Goal: Task Accomplishment & Management: Use online tool/utility

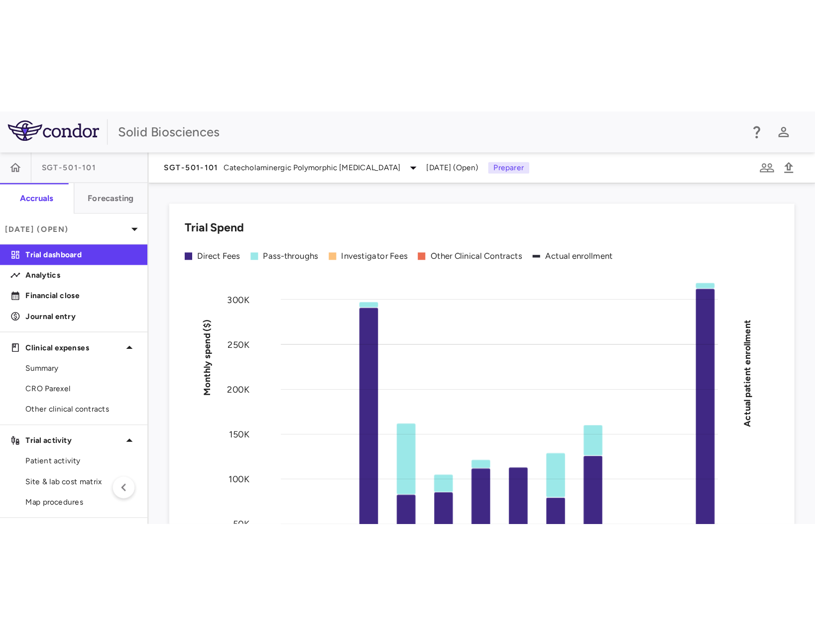
scroll to position [50, 0]
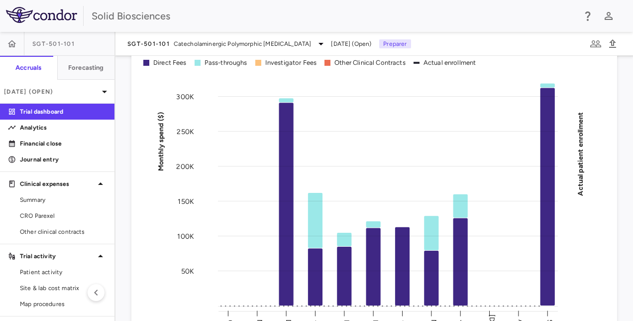
click at [129, 134] on div "Trial Spend Direct Fees Pass-throughs Investigator Fees Other Clinical Contract…" at bounding box center [369, 188] width 498 height 356
click at [130, 136] on div "Trial Spend Direct Fees Pass-throughs Investigator Fees Other Clinical Contract…" at bounding box center [369, 188] width 498 height 356
click at [123, 129] on div "Trial Spend Direct Fees Pass-throughs Investigator Fees Other Clinical Contract…" at bounding box center [369, 188] width 498 height 356
click at [53, 143] on p "Financial close" at bounding box center [63, 143] width 87 height 9
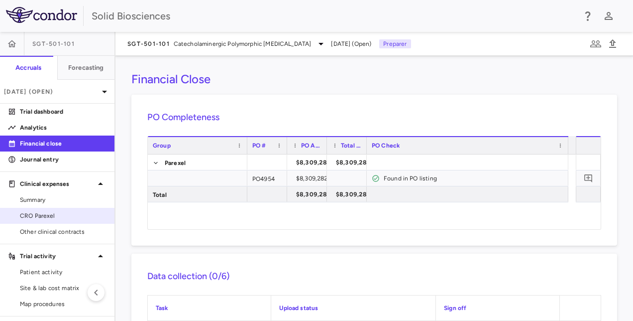
click at [48, 217] on span "CRO Parexel" at bounding box center [63, 215] width 87 height 9
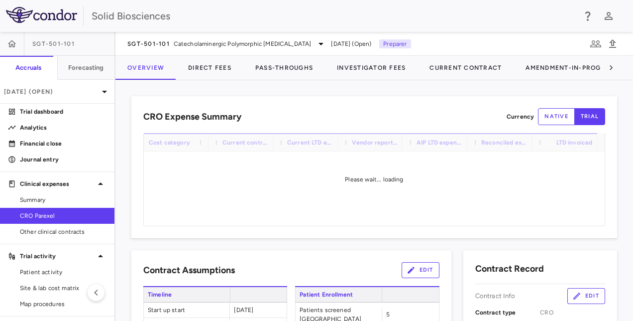
click at [125, 191] on div "CRO Expense Summary Currency native trial Drag here to set row groups Drag here…" at bounding box center [369, 167] width 498 height 142
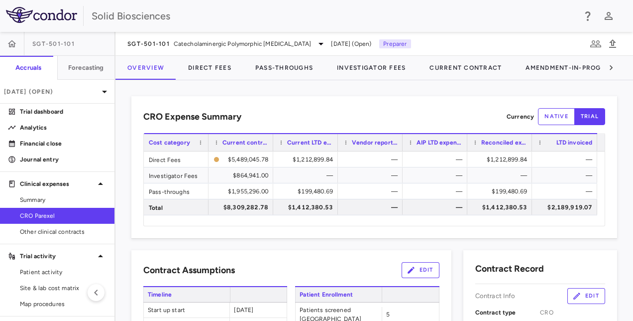
click at [129, 184] on div "CRO Expense Summary Currency native trial Drag here to set row groups Drag here…" at bounding box center [369, 167] width 498 height 142
click at [125, 182] on div "CRO Expense Summary Currency native trial Drag here to set row groups Drag here…" at bounding box center [369, 167] width 498 height 142
click at [293, 90] on div "CRO Expense Summary Currency native trial Drag here to set row groups Drag here…" at bounding box center [375, 200] width 518 height 241
click at [257, 86] on div "CRO Expense Summary Currency native trial Drag here to set row groups Drag here…" at bounding box center [375, 200] width 518 height 241
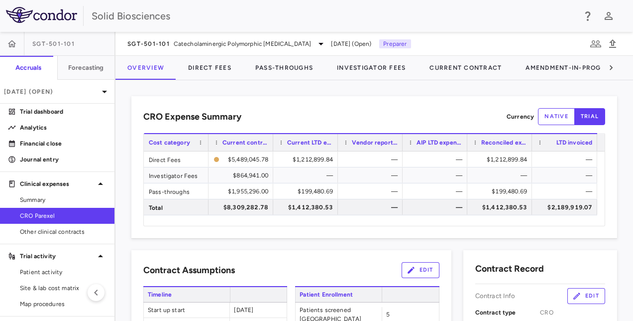
click at [160, 86] on div "CRO Expense Summary Currency native trial Drag here to set row groups Drag here…" at bounding box center [375, 200] width 518 height 241
click at [146, 84] on div "CRO Expense Summary Currency native trial Drag here to set row groups Drag here…" at bounding box center [375, 200] width 518 height 241
click at [291, 89] on div "CRO Expense Summary Currency native trial Drag here to set row groups Drag here…" at bounding box center [375, 200] width 518 height 241
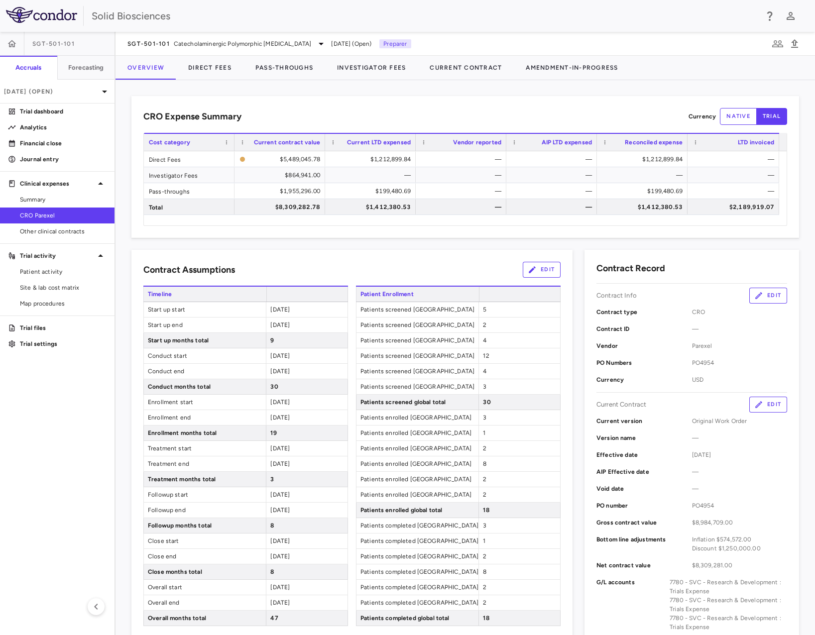
click at [383, 86] on div "CRO Expense Summary Currency native trial Drag here to set row groups Drag here…" at bounding box center [466, 357] width 700 height 555
click at [390, 92] on div "CRO Expense Summary Currency native trial Drag here to set row groups Drag here…" at bounding box center [466, 357] width 700 height 555
click at [378, 88] on div "CRO Expense Summary Currency native trial Drag here to set row groups Drag here…" at bounding box center [466, 357] width 700 height 555
click at [390, 91] on div "CRO Expense Summary Currency native trial Drag here to set row groups Drag here…" at bounding box center [466, 357] width 700 height 555
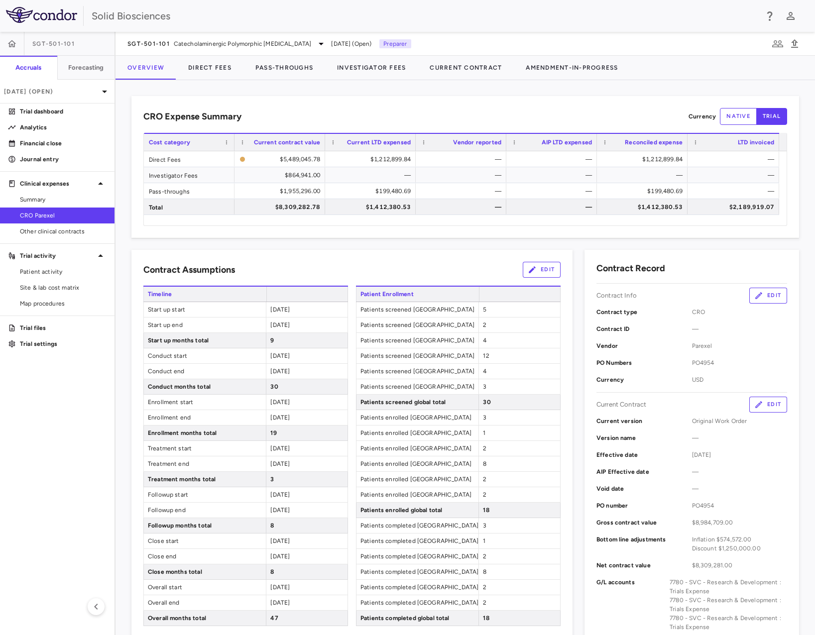
click at [381, 89] on div "CRO Expense Summary Currency native trial Drag here to set row groups Drag here…" at bounding box center [466, 357] width 700 height 555
click at [387, 90] on div "CRO Expense Summary Currency native trial Drag here to set row groups Drag here…" at bounding box center [466, 357] width 700 height 555
click at [386, 96] on div "CRO Expense Summary Currency native trial Drag here to set row groups Drag here…" at bounding box center [465, 167] width 668 height 142
click at [389, 88] on div "CRO Expense Summary Currency native trial Drag here to set row groups Drag here…" at bounding box center [466, 357] width 700 height 555
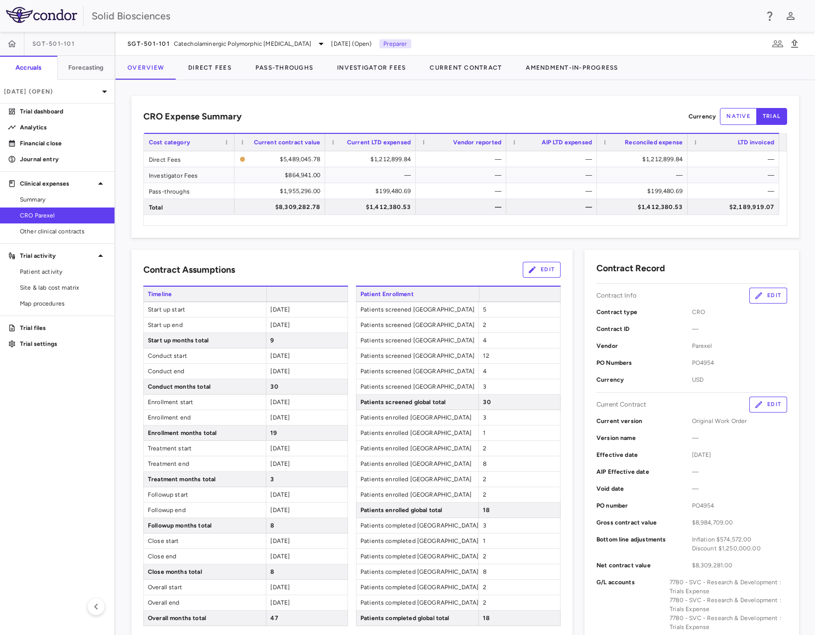
click at [353, 85] on div "CRO Expense Summary Currency native trial Drag here to set row groups Drag here…" at bounding box center [466, 357] width 700 height 555
click at [406, 92] on div "CRO Expense Summary Currency native trial Drag here to set row groups Drag here…" at bounding box center [466, 357] width 700 height 555
click at [328, 99] on div "CRO Expense Summary Currency native trial Drag here to set row groups Drag here…" at bounding box center [465, 167] width 668 height 142
click at [320, 96] on div "CRO Expense Summary Currency native trial Drag here to set row groups Drag here…" at bounding box center [466, 357] width 700 height 555
click at [289, 93] on div "CRO Expense Summary Currency native trial Drag here to set row groups Drag here…" at bounding box center [466, 357] width 700 height 555
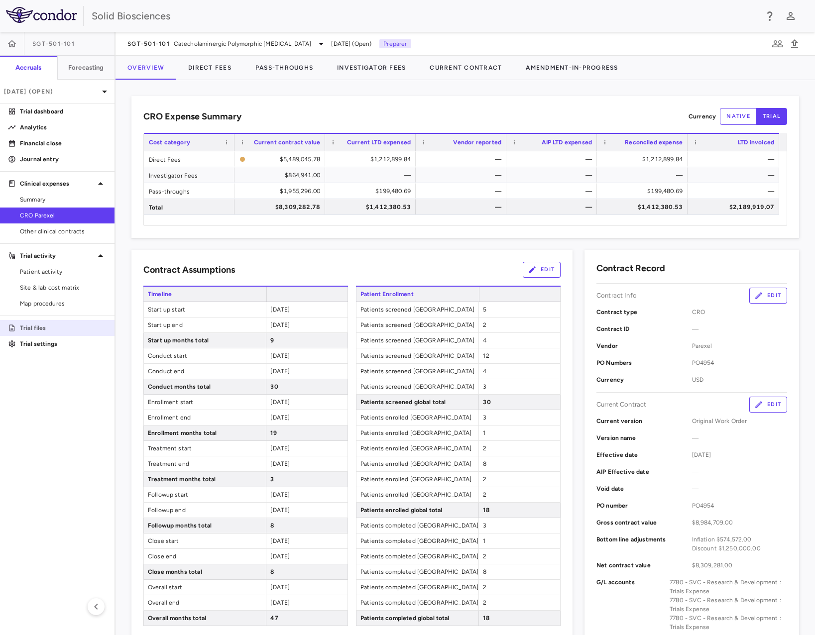
click at [40, 320] on p "Trial files" at bounding box center [63, 328] width 87 height 9
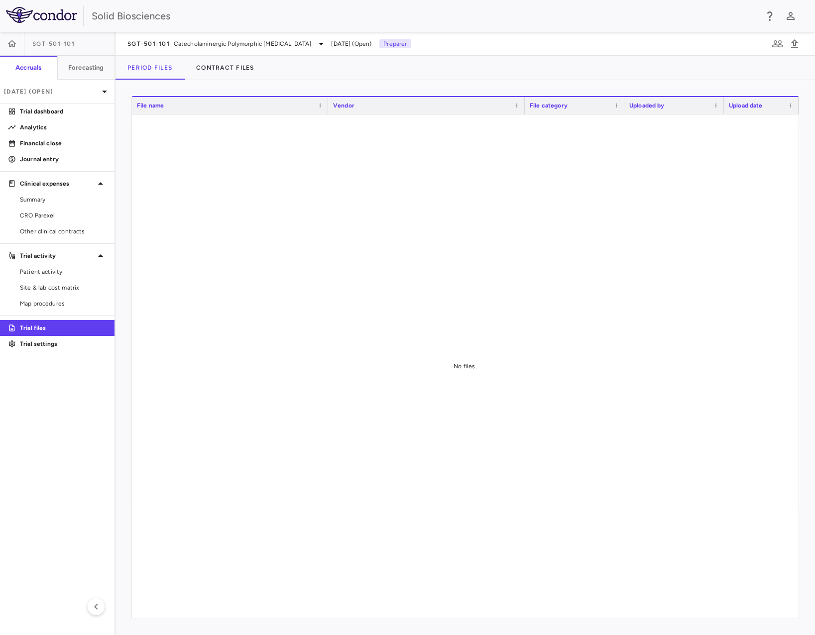
click at [372, 42] on span "[DATE] (Open)" at bounding box center [351, 43] width 40 height 9
click at [59, 91] on p "[DATE] (Open)" at bounding box center [51, 91] width 95 height 9
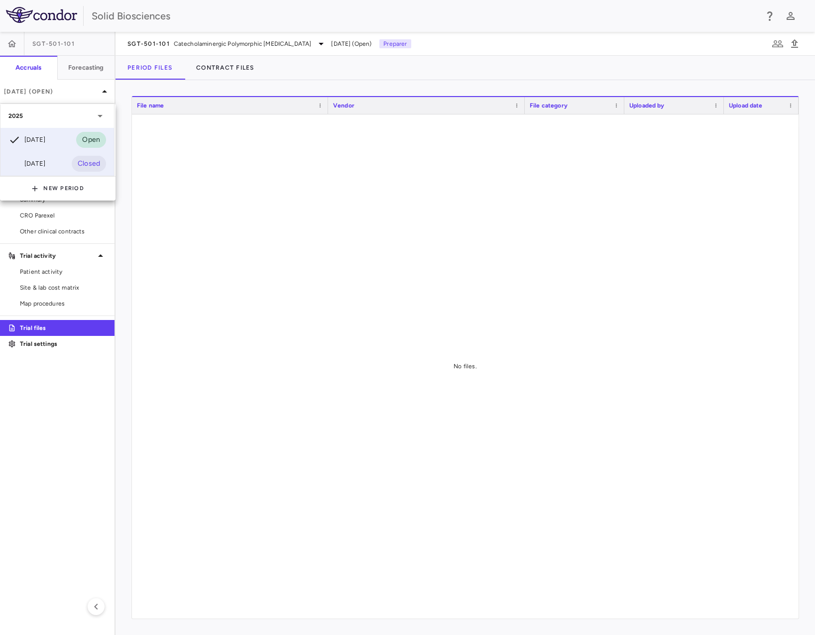
click at [43, 165] on div "[DATE]" at bounding box center [26, 164] width 37 height 12
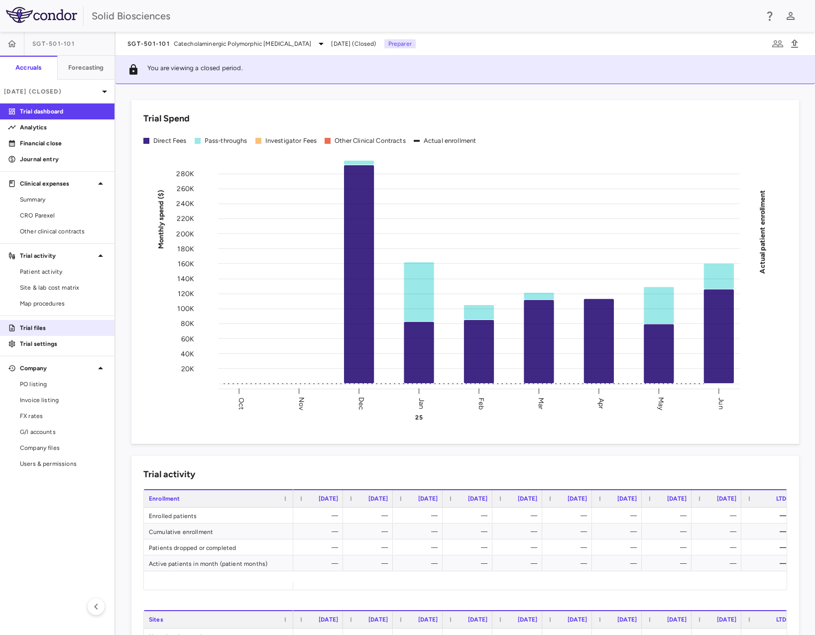
drag, startPoint x: 39, startPoint y: 328, endPoint x: 98, endPoint y: 330, distance: 59.3
click at [39, 320] on p "Trial files" at bounding box center [63, 328] width 87 height 9
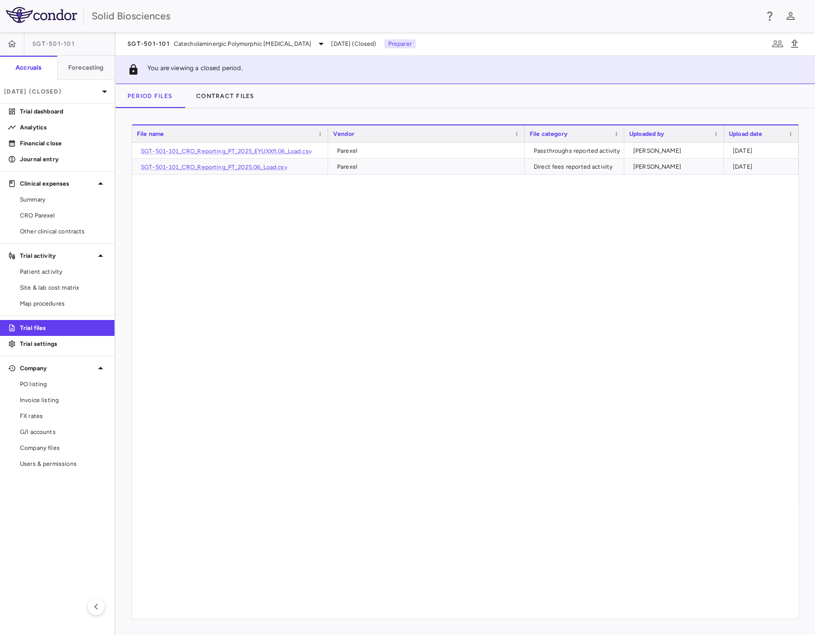
click at [342, 220] on div "SGT-501-101_CRO_Reporting_PT_2025_EYUXXfI.06_Load.csv Parexel Passthroughs repo…" at bounding box center [465, 381] width 667 height 476
click at [308, 152] on link "SGT-501-101_CRO_Reporting_PT_2025_EYUXXfI.06_Load.csv" at bounding box center [226, 151] width 171 height 7
drag, startPoint x: 480, startPoint y: 317, endPoint x: 484, endPoint y: 311, distance: 7.6
click at [483, 313] on div "SGT-501-101_CRO_Reporting_PT_2025_EYUXXfI.06_Load.csv Parexel Passthroughs repo…" at bounding box center [465, 381] width 667 height 476
drag, startPoint x: 398, startPoint y: 312, endPoint x: 416, endPoint y: 321, distance: 20.0
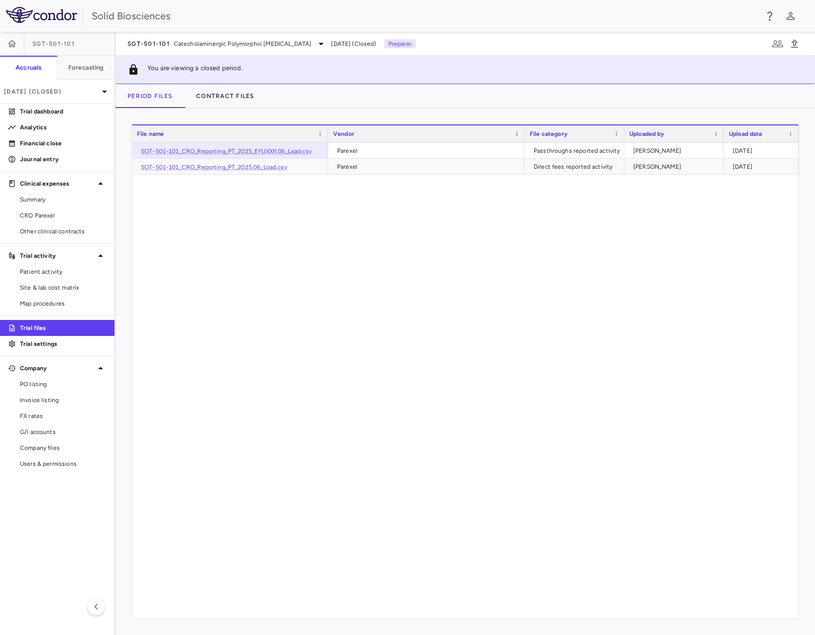
click at [398, 312] on div "SGT-501-101_CRO_Reporting_PT_2025_EYUXXfI.06_Load.csv Parexel Passthroughs repo…" at bounding box center [465, 381] width 667 height 476
click at [327, 42] on div "SGT-501-101 Catecholaminergic Polymorphic Ventricular Tachycardia" at bounding box center [227, 44] width 200 height 12
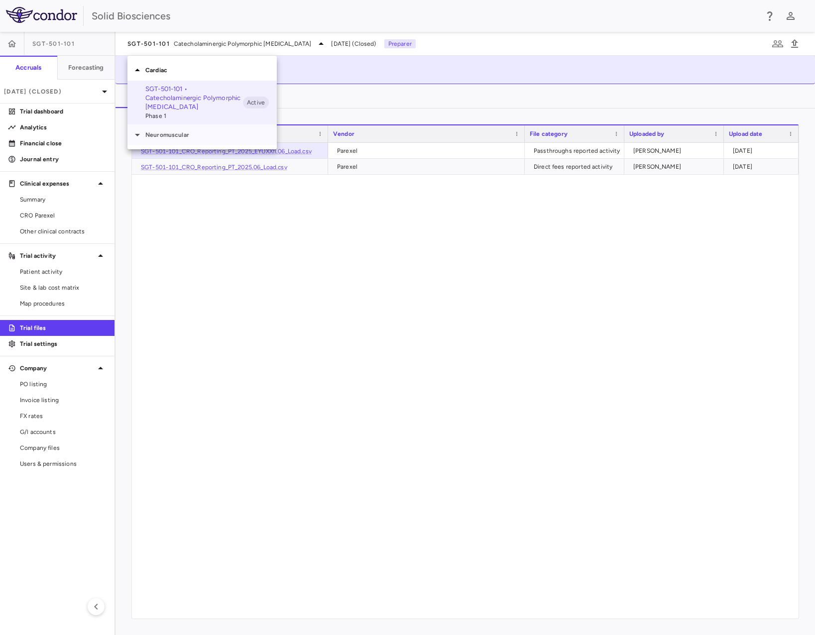
click at [165, 135] on p "Neuromuscular" at bounding box center [210, 134] width 131 height 9
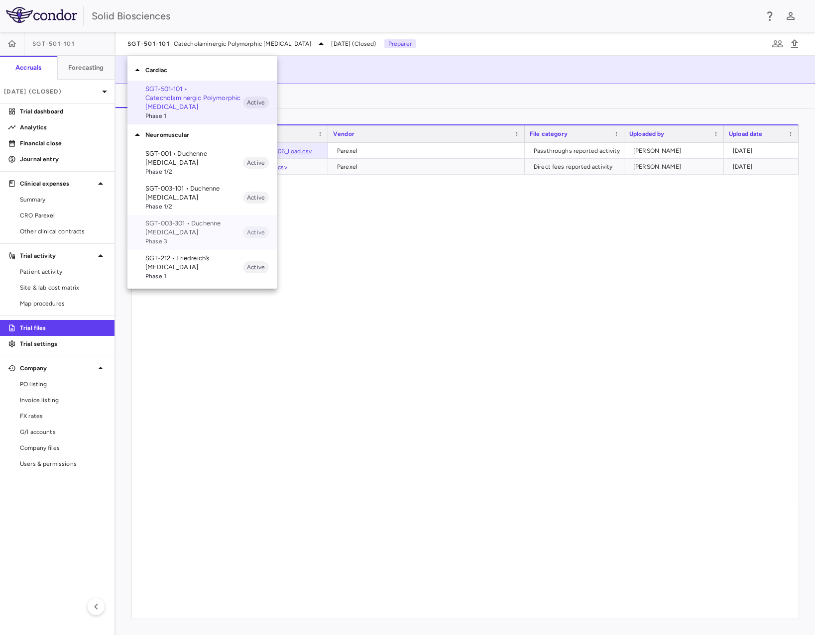
drag, startPoint x: 180, startPoint y: 233, endPoint x: 178, endPoint y: 263, distance: 30.5
click at [178, 263] on ul "SGT-001 • Duchenne muscular dystrophy Phase 1/2 Active SGT-003-101 • Duchenne m…" at bounding box center [201, 214] width 149 height 139
click at [178, 272] on span "Phase 1" at bounding box center [194, 276] width 98 height 9
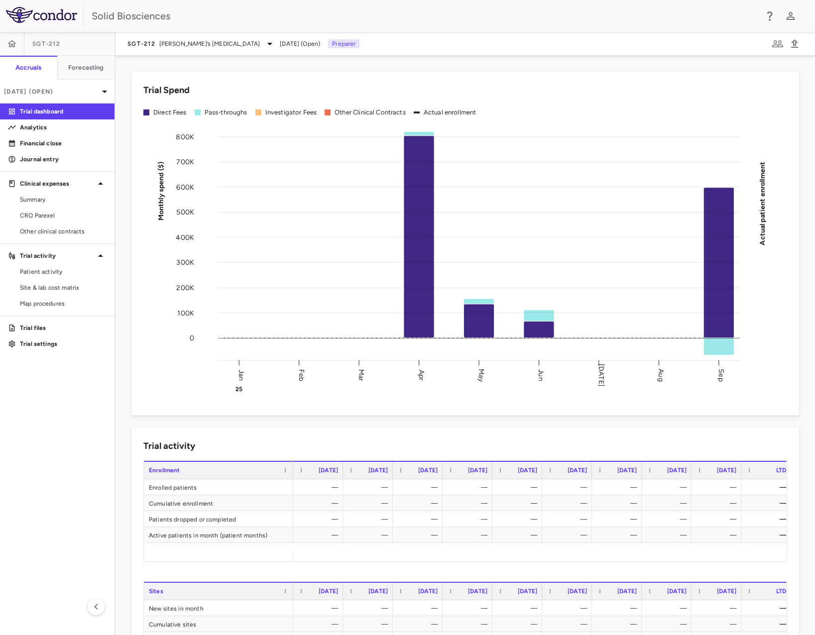
click at [125, 204] on div "Trial Spend Direct Fees Pass-throughs Investigator Fees Other Clinical Contract…" at bounding box center [460, 238] width 680 height 356
click at [125, 203] on div "Trial Spend Direct Fees Pass-throughs Investigator Fees Other Clinical Contract…" at bounding box center [460, 238] width 680 height 356
click at [30, 320] on p "Trial files" at bounding box center [63, 328] width 87 height 9
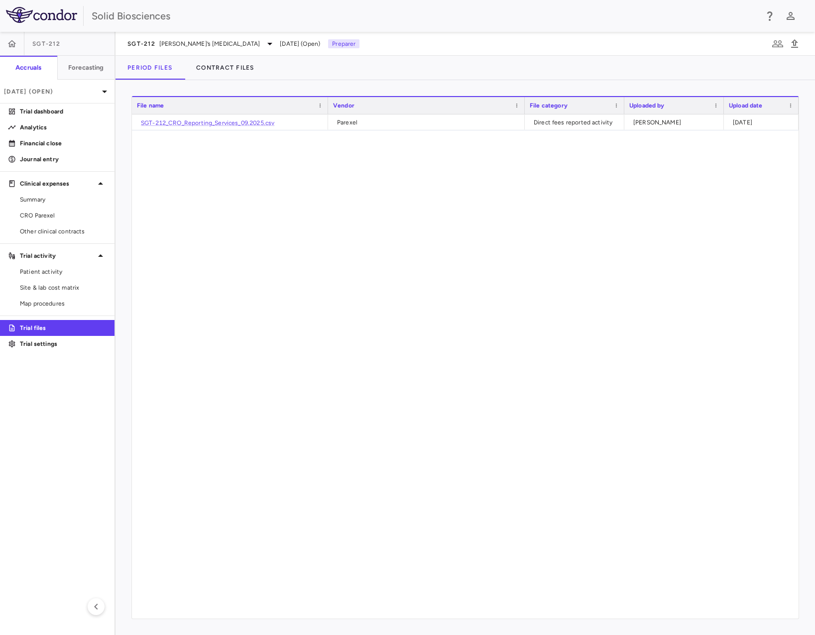
click at [265, 148] on div "SGT-212_CRO_Reporting_Services_09.2025.csv Parexel Direct fees reported activit…" at bounding box center [465, 367] width 667 height 504
click at [284, 184] on div "SGT-212_CRO_Reporting_Services_09.2025.csv Parexel Direct fees reported activit…" at bounding box center [465, 367] width 667 height 504
click at [280, 43] on span "[DATE] (Open)" at bounding box center [300, 43] width 40 height 9
click at [67, 91] on p "[DATE] (Open)" at bounding box center [51, 91] width 95 height 9
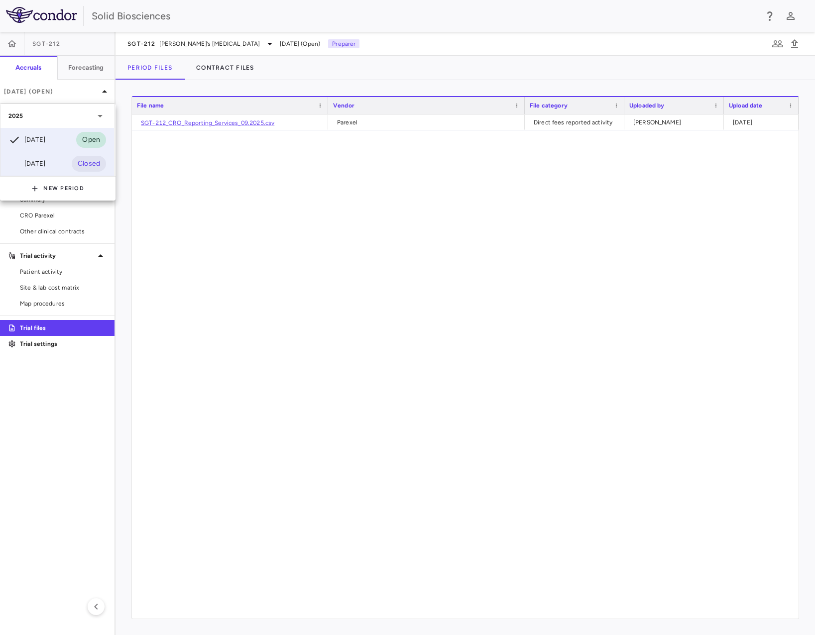
click at [57, 155] on div "[DATE] Closed" at bounding box center [57, 164] width 114 height 24
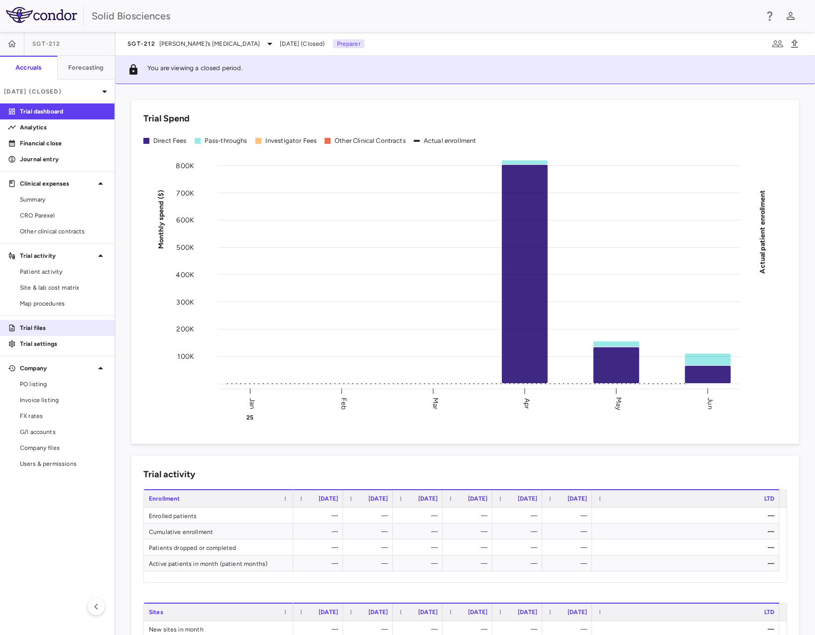
click at [32, 320] on p "Trial files" at bounding box center [63, 328] width 87 height 9
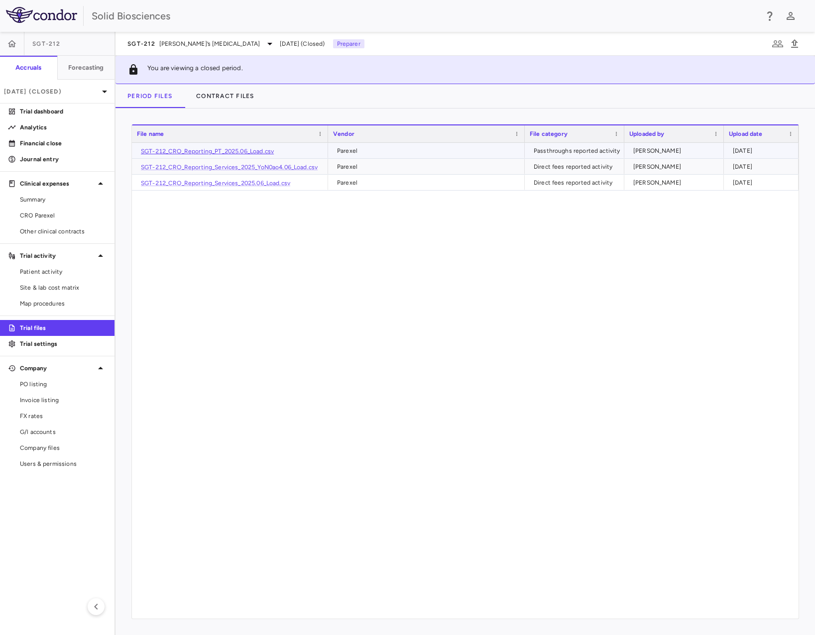
click at [256, 151] on link "SGT-212_CRO_Reporting_PT_2025.06_Load.csv" at bounding box center [207, 151] width 133 height 7
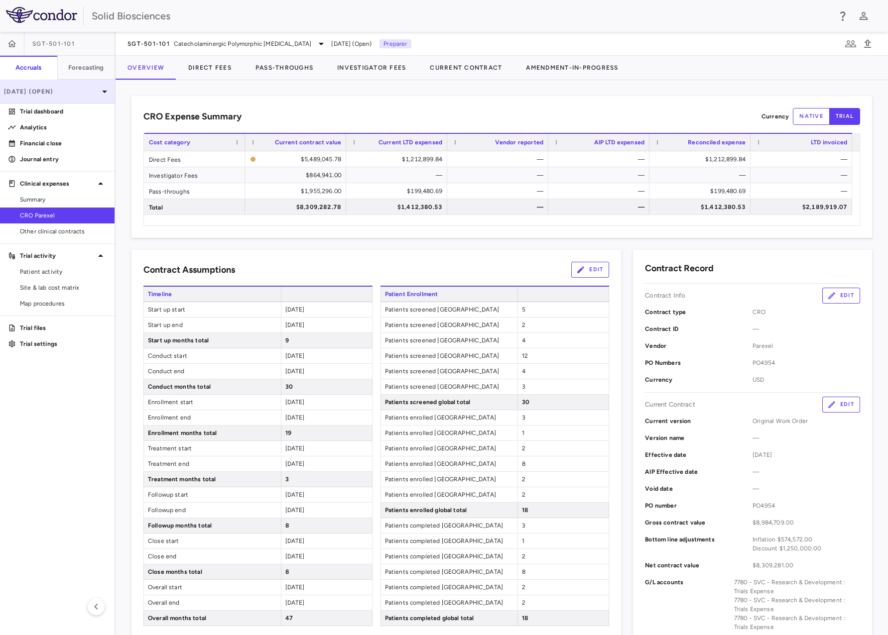
click at [60, 89] on p "[DATE] (Open)" at bounding box center [51, 91] width 95 height 9
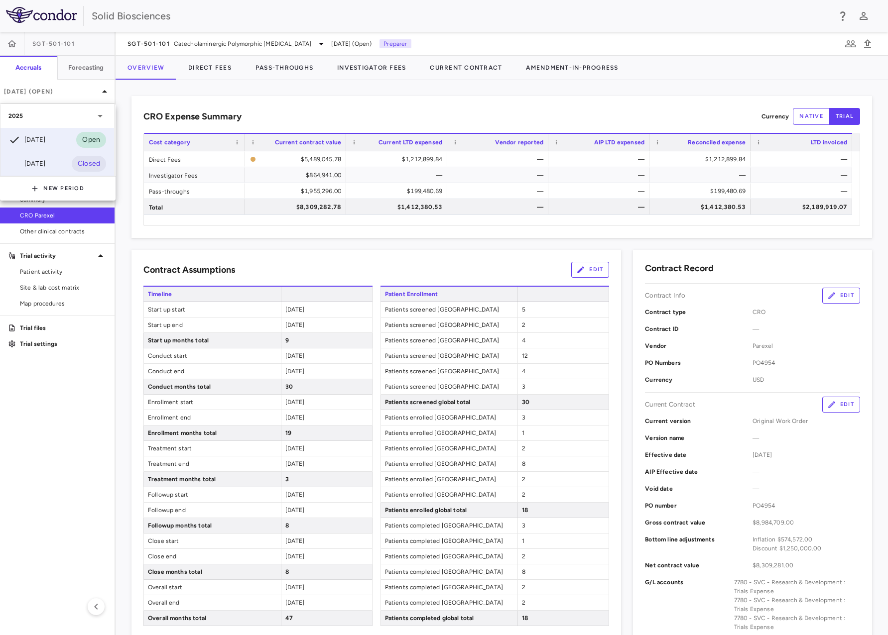
click at [59, 161] on div "[DATE] Closed" at bounding box center [57, 164] width 114 height 24
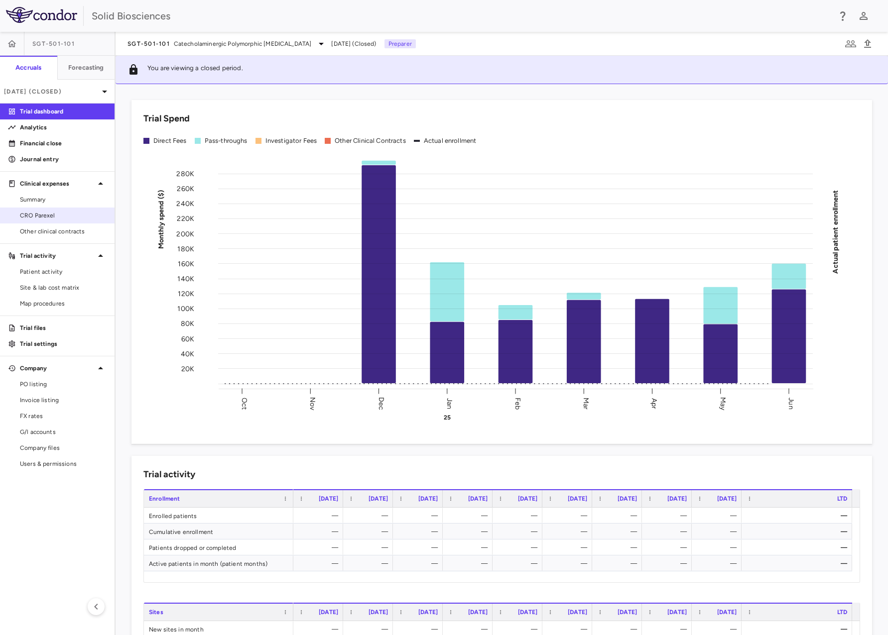
click at [48, 212] on span "CRO Parexel" at bounding box center [63, 215] width 87 height 9
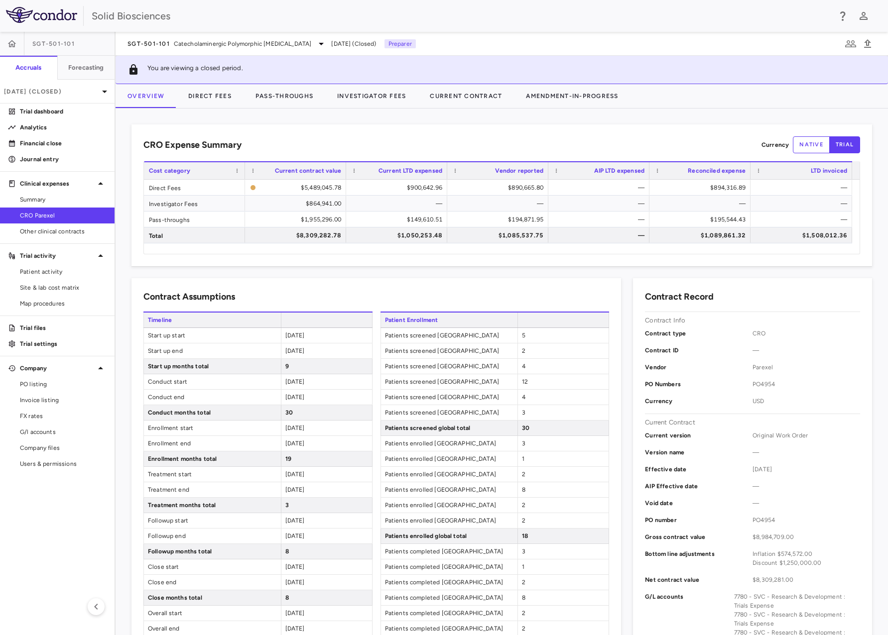
click at [292, 112] on div "CRO Expense Summary Currency native trial Drag here to set row groups Drag here…" at bounding box center [502, 372] width 772 height 527
click at [381, 119] on div "CRO Expense Summary Currency native trial Drag here to set row groups Drag here…" at bounding box center [502, 372] width 772 height 527
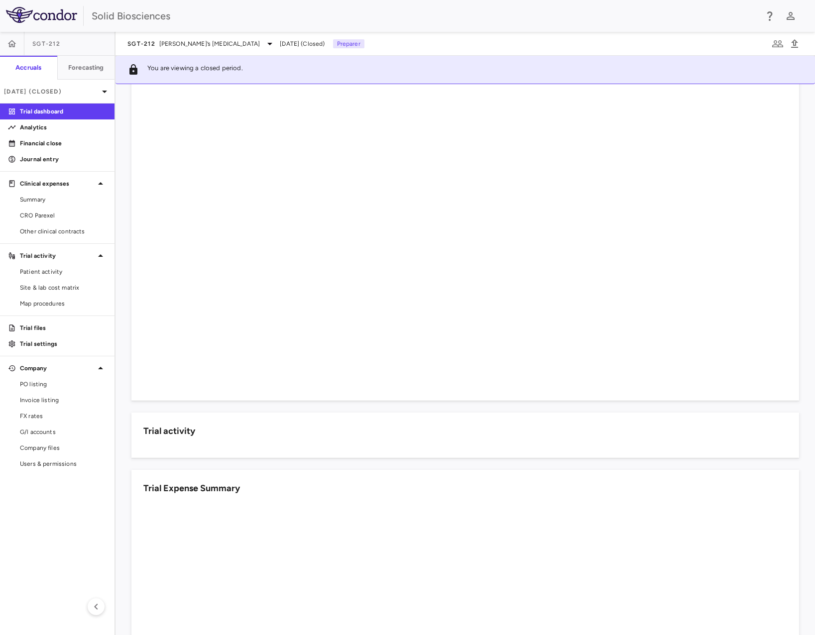
scroll to position [50, 0]
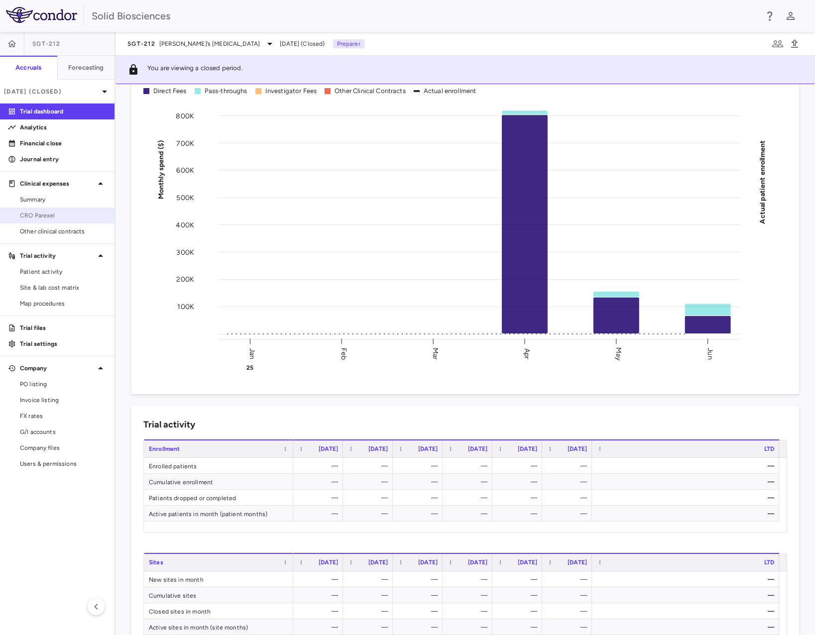
click at [44, 213] on span "CRO Parexel" at bounding box center [63, 215] width 87 height 9
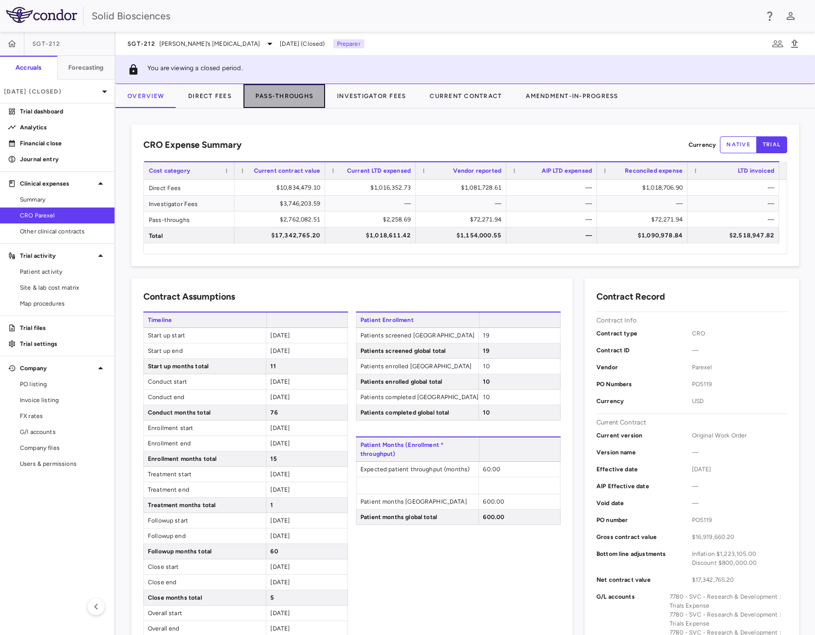
click at [291, 94] on button "Pass-Throughs" at bounding box center [285, 96] width 82 height 24
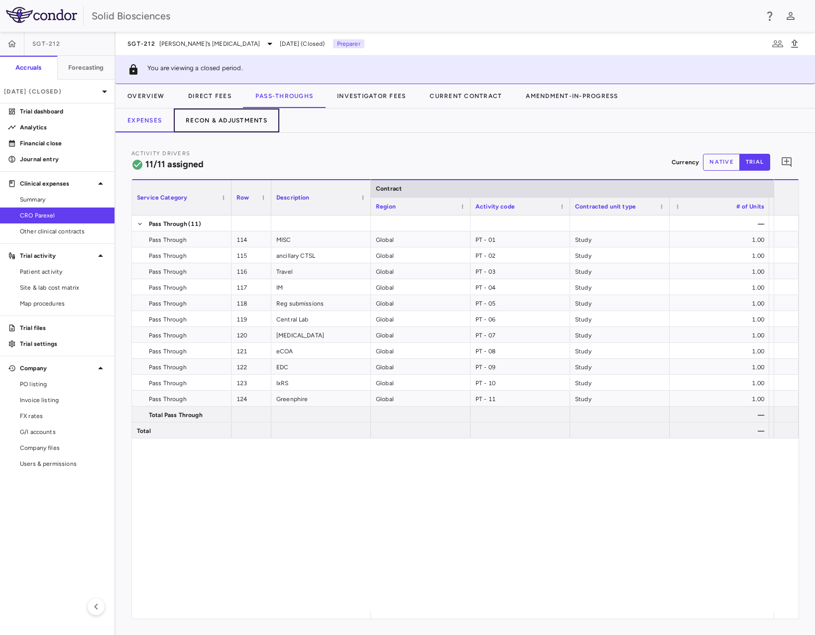
click at [222, 118] on button "Recon & Adjustments" at bounding box center [227, 121] width 106 height 24
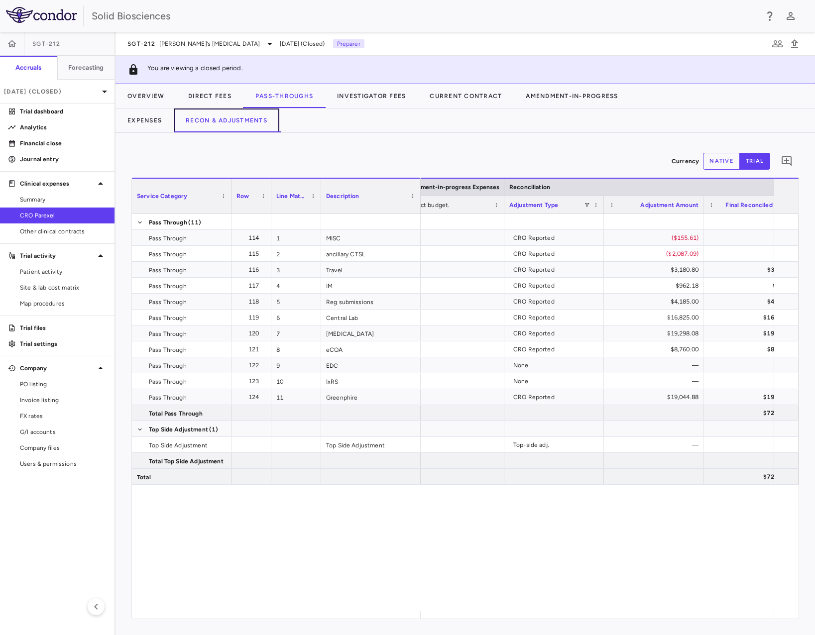
scroll to position [0, 2056]
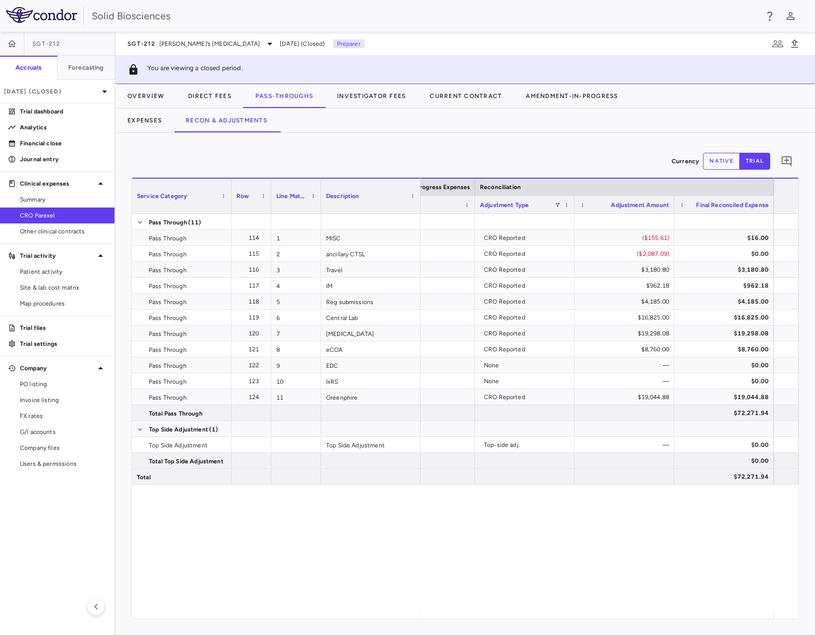
drag, startPoint x: 567, startPoint y: 537, endPoint x: 534, endPoint y: 433, distance: 109.0
click at [567, 537] on div "CRO Reported ($155.61) $16.00 CRO Reported ($2,087.09) $0.00 CRO Reported $3,18…" at bounding box center [597, 412] width 353 height 397
click at [355, 147] on div "Currency native trial 0 Service Category Drag here to set column labels Service…" at bounding box center [466, 384] width 700 height 502
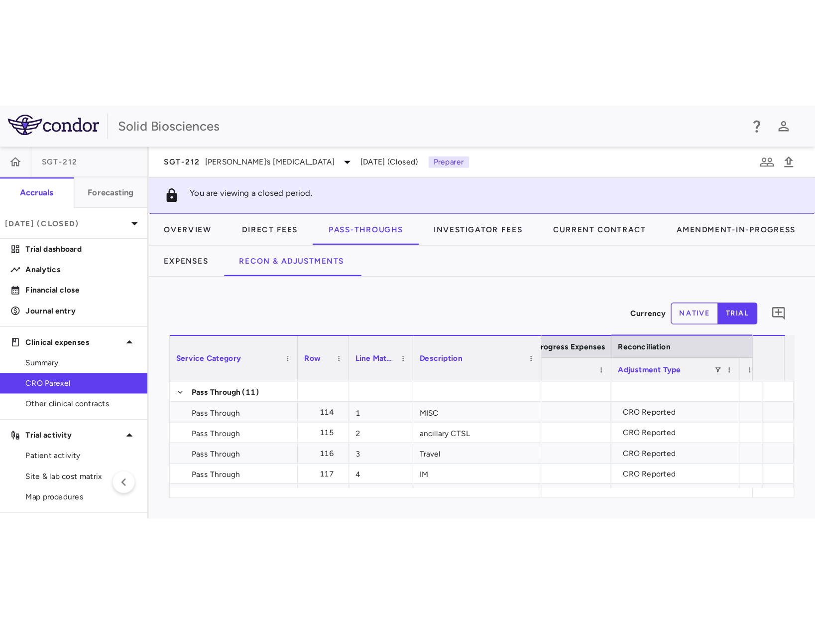
scroll to position [0, 2112]
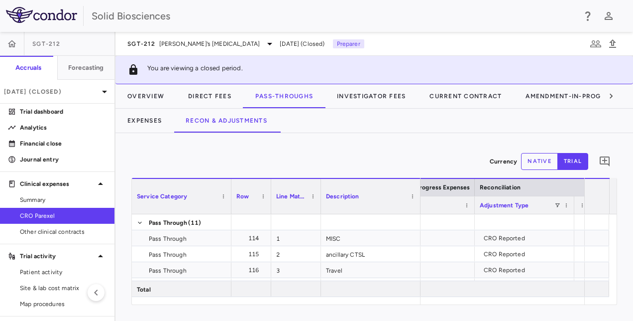
click at [230, 155] on div "Currency native trial 0" at bounding box center [374, 161] width 486 height 25
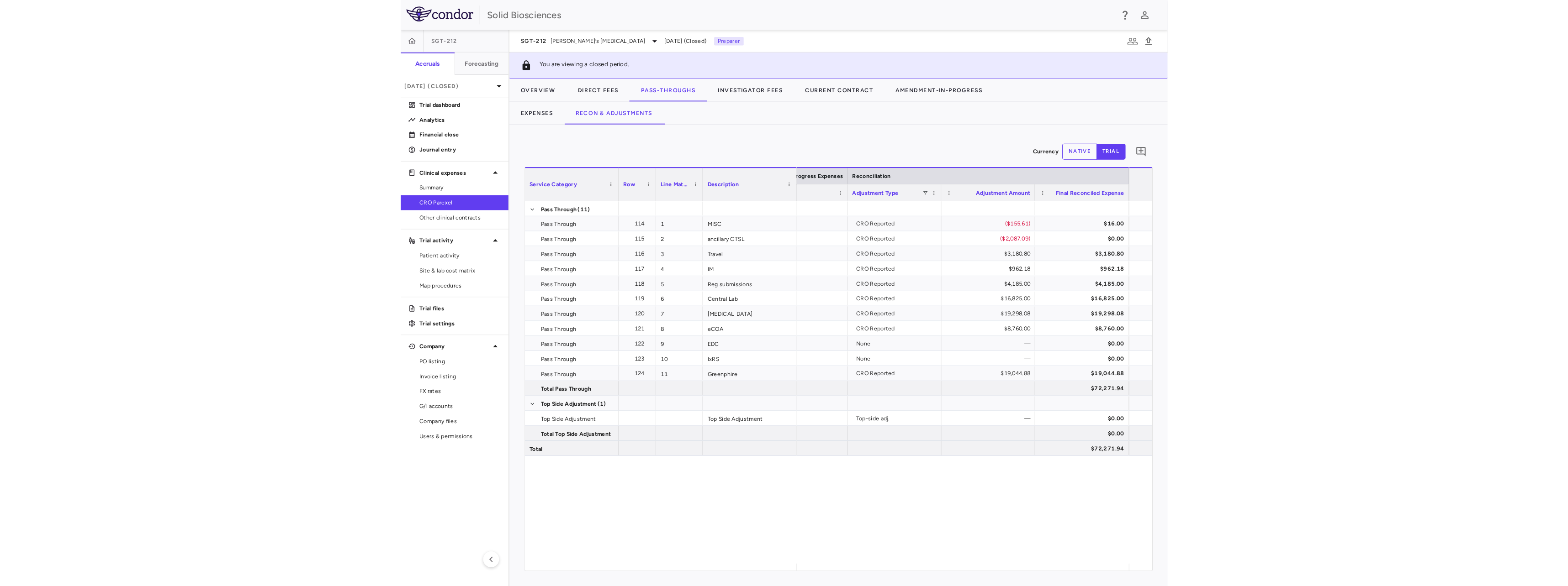
scroll to position [0, 1118]
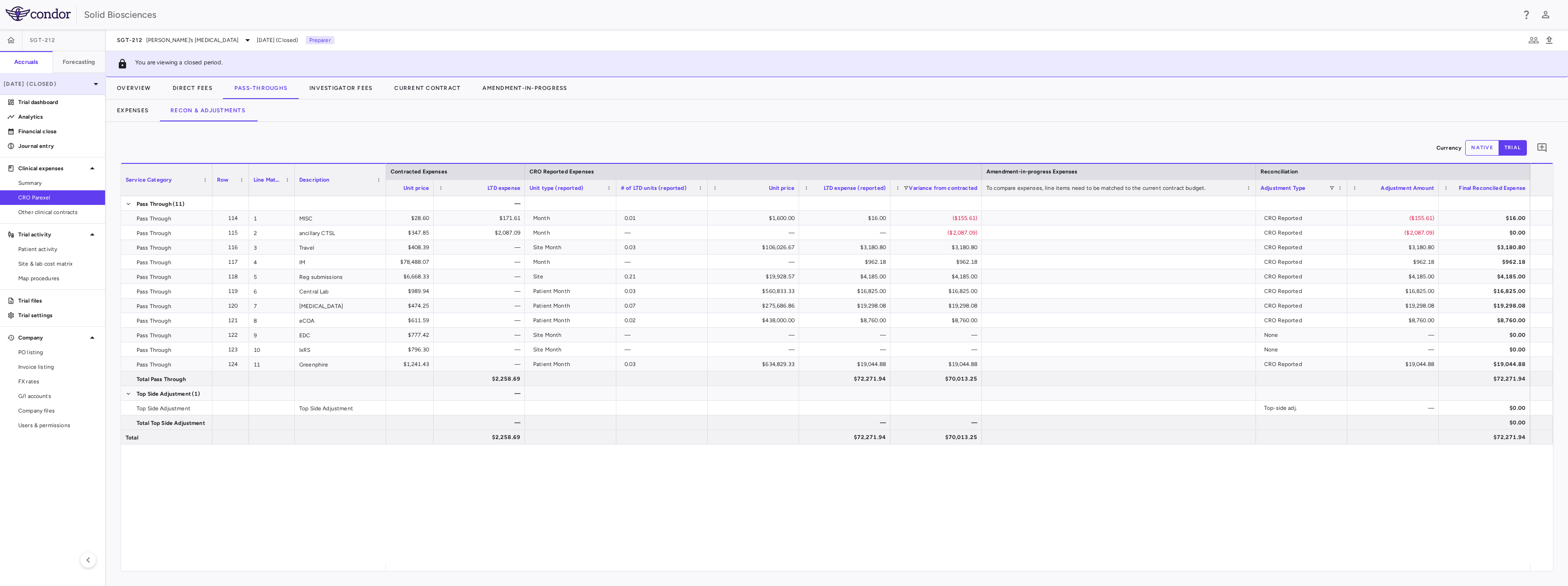
click at [65, 81] on p "[DATE] (Closed)" at bounding box center [47, 83] width 87 height 8
click at [40, 126] on div "[DATE]" at bounding box center [24, 128] width 34 height 11
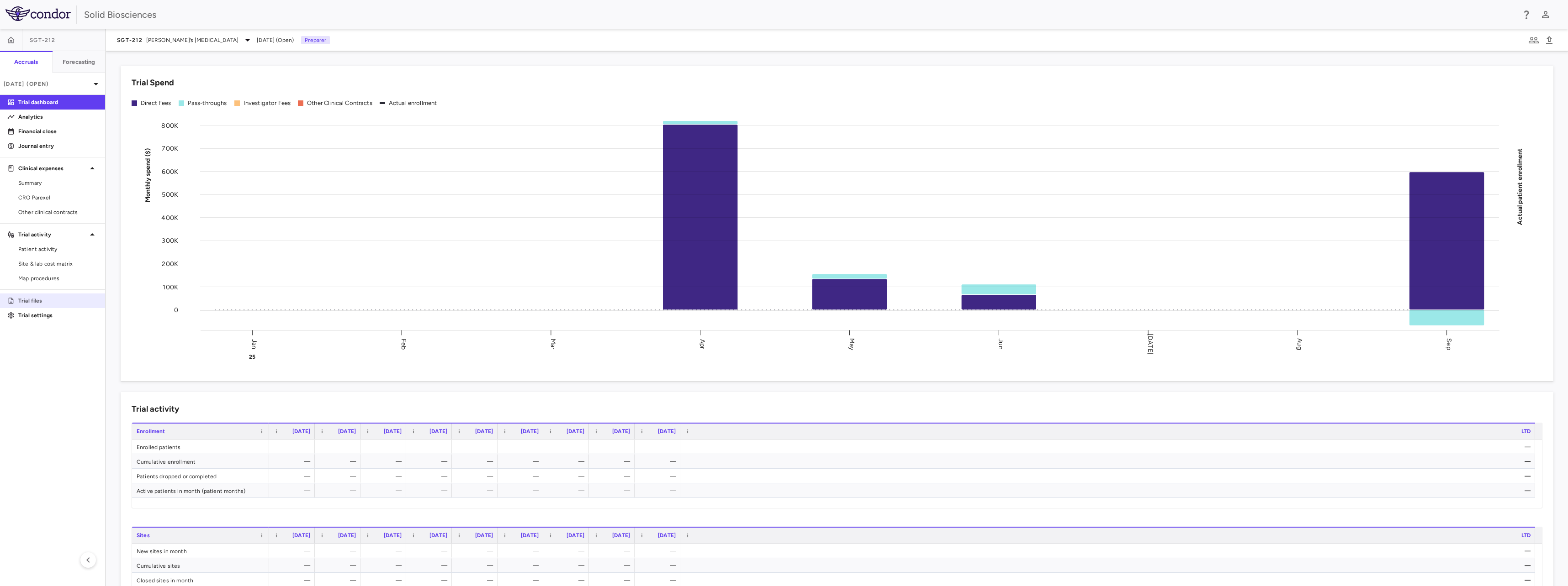
click at [40, 299] on p "Trial files" at bounding box center [58, 301] width 80 height 8
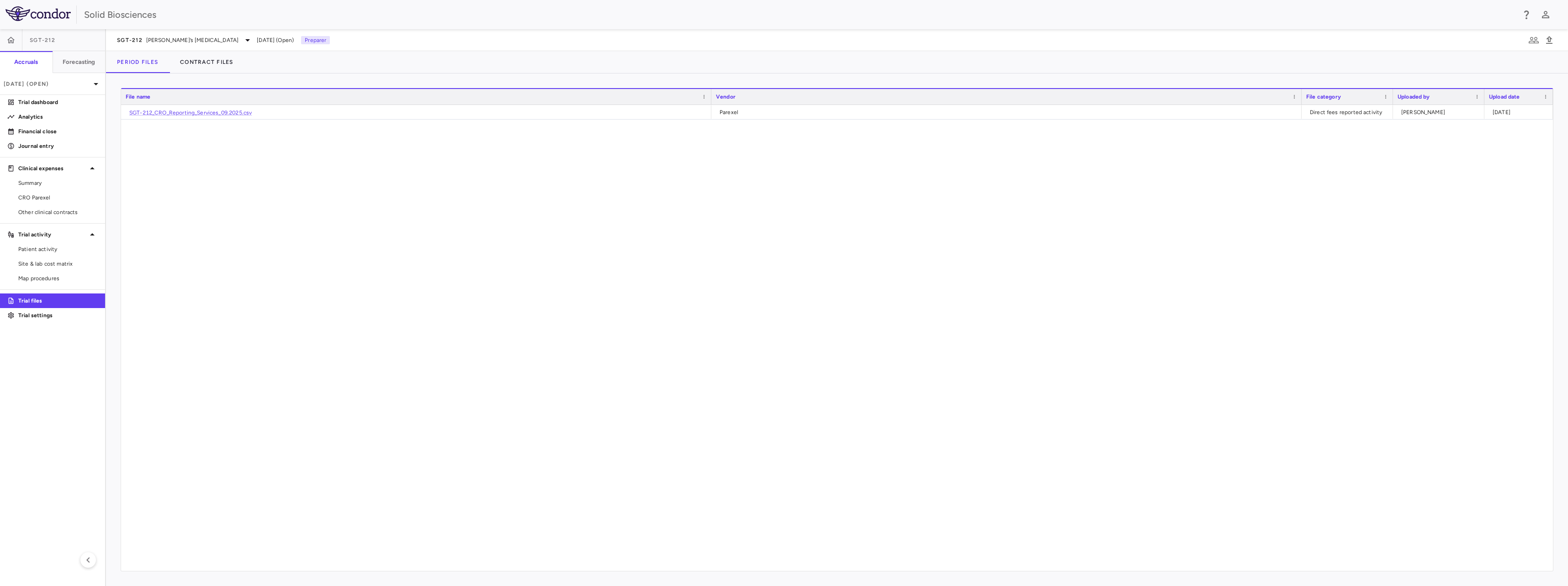
click at [227, 183] on div "SGT-212_CRO_Reporting_Services_09.2025.csv Parexel Direct fees reported activit…" at bounding box center [837, 338] width 1432 height 466
click at [41, 197] on span "CRO Parexel" at bounding box center [58, 197] width 80 height 8
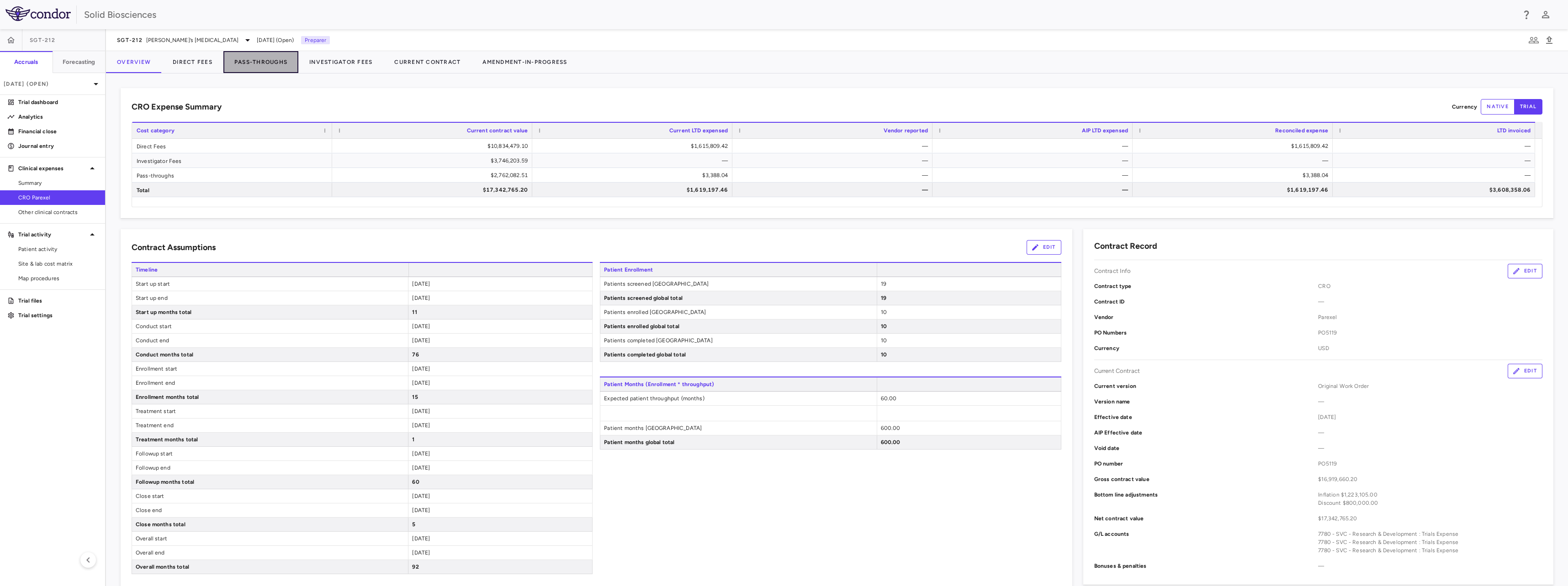
click at [260, 60] on button "Pass-Throughs" at bounding box center [261, 62] width 75 height 22
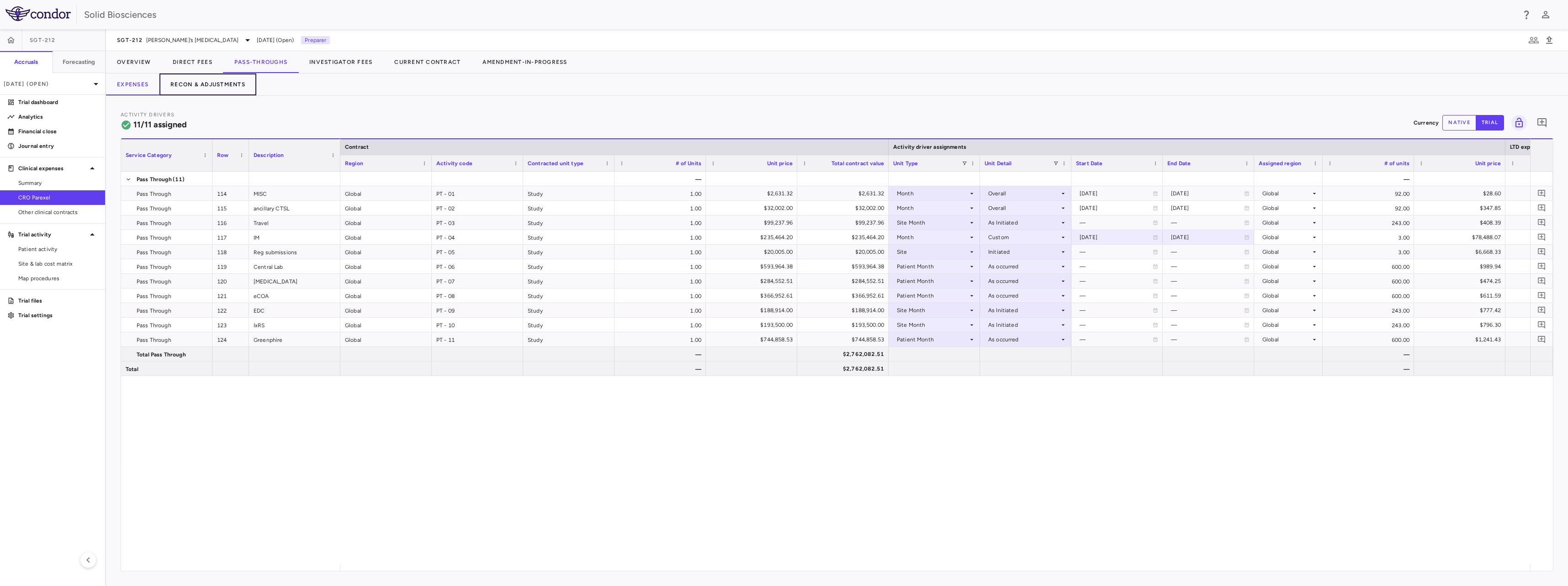
click at [206, 83] on button "Recon & Adjustments" at bounding box center [208, 84] width 97 height 22
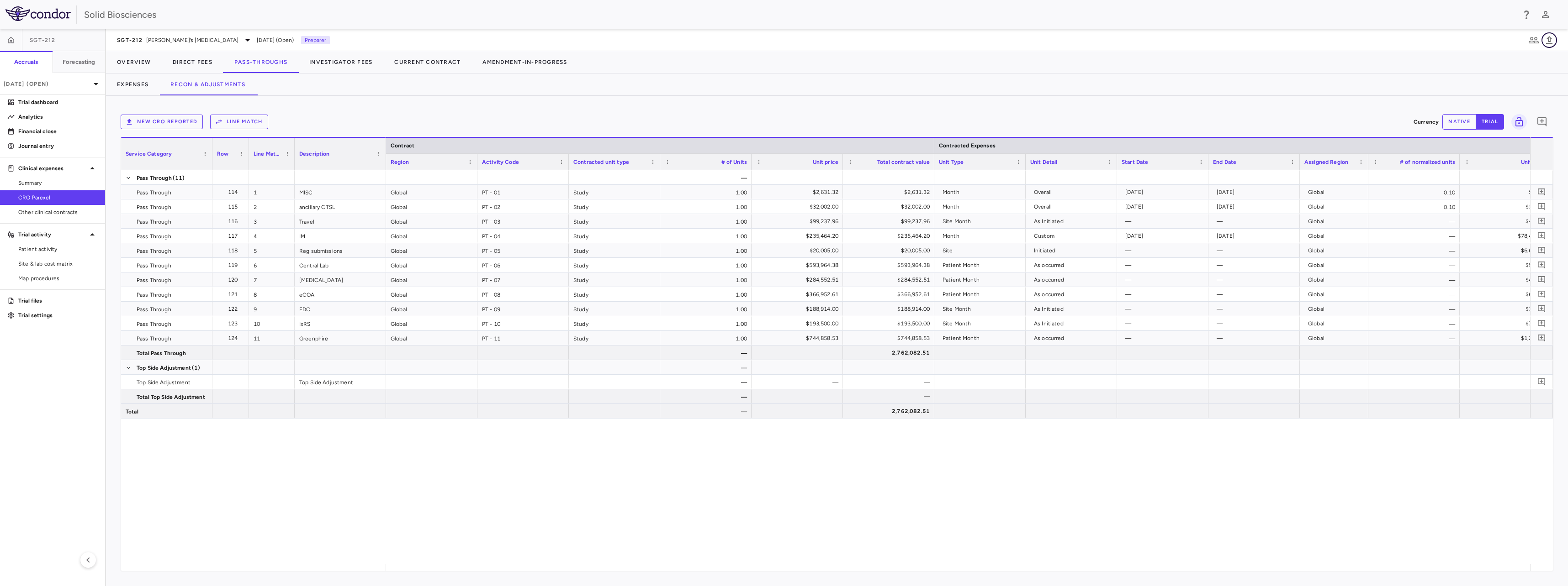
click at [748, 40] on icon "button" at bounding box center [1549, 39] width 6 height 7
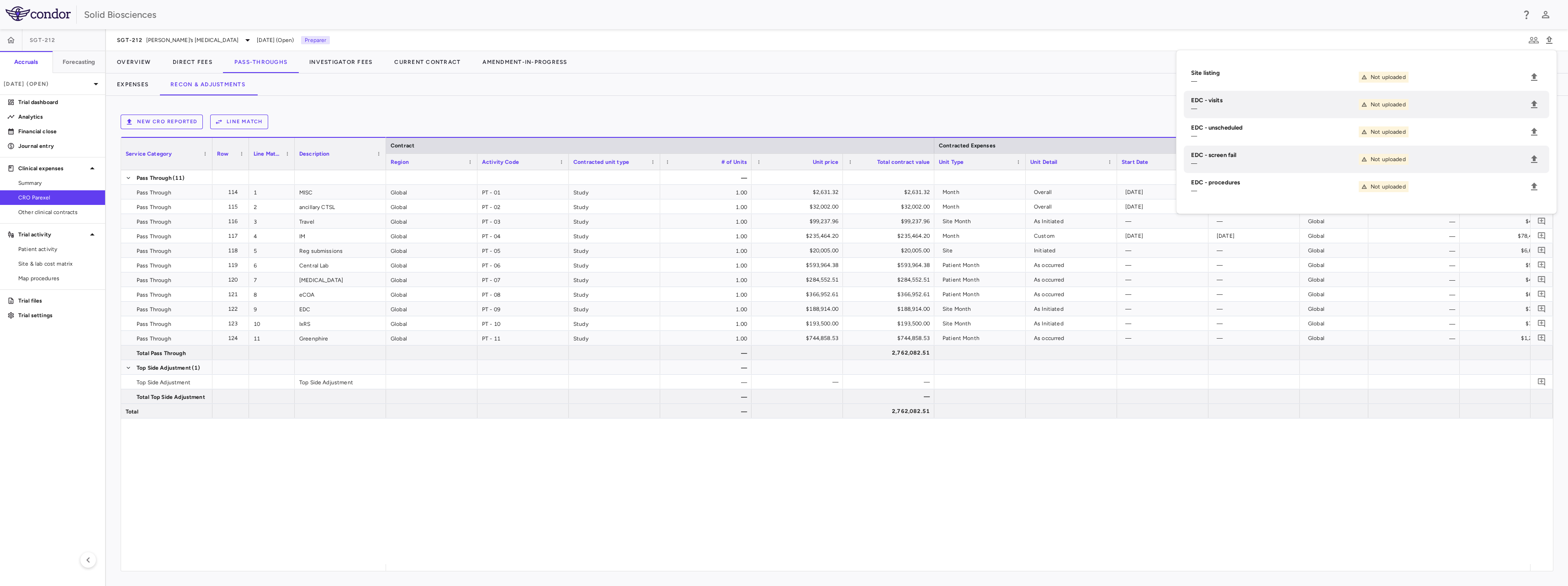
click at [304, 113] on div "New CRO reported Line Match Currency native trial 0" at bounding box center [837, 122] width 1433 height 23
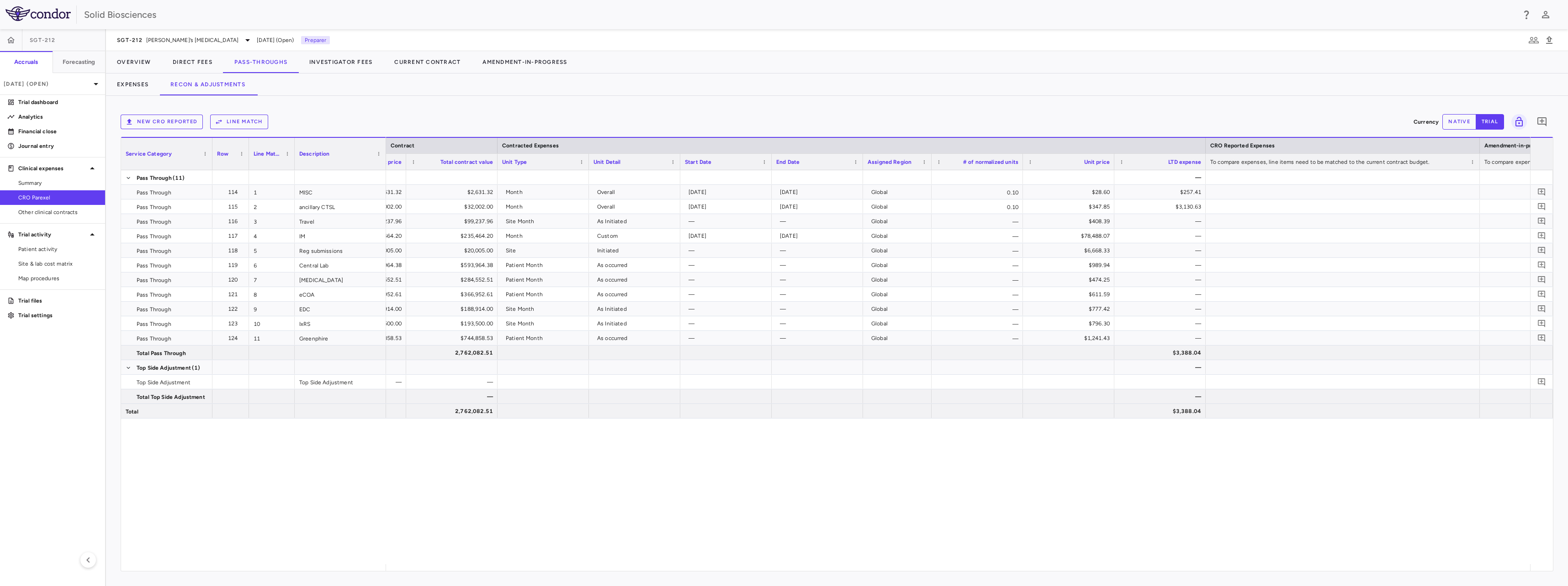
scroll to position [0, 463]
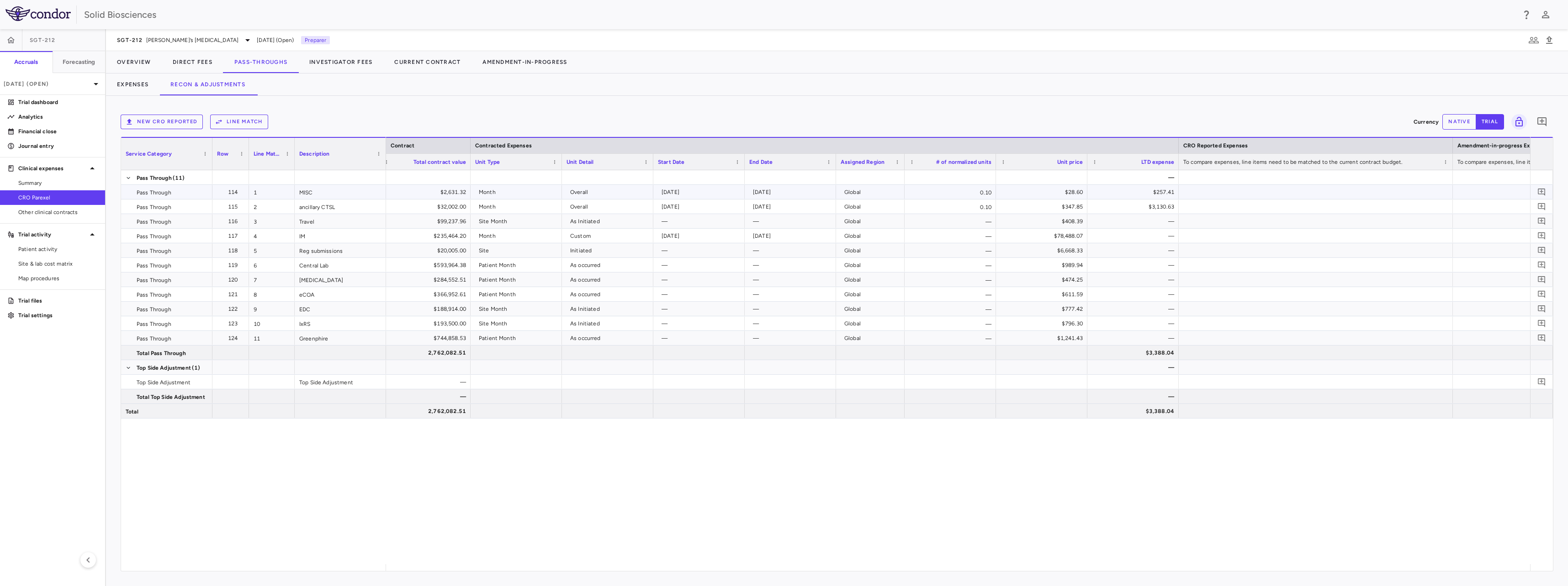
click at [748, 190] on div "$257.41" at bounding box center [1135, 193] width 79 height 15
click at [72, 84] on p "[DATE] (Open)" at bounding box center [47, 83] width 87 height 8
click at [39, 149] on div "[DATE]" at bounding box center [24, 150] width 34 height 11
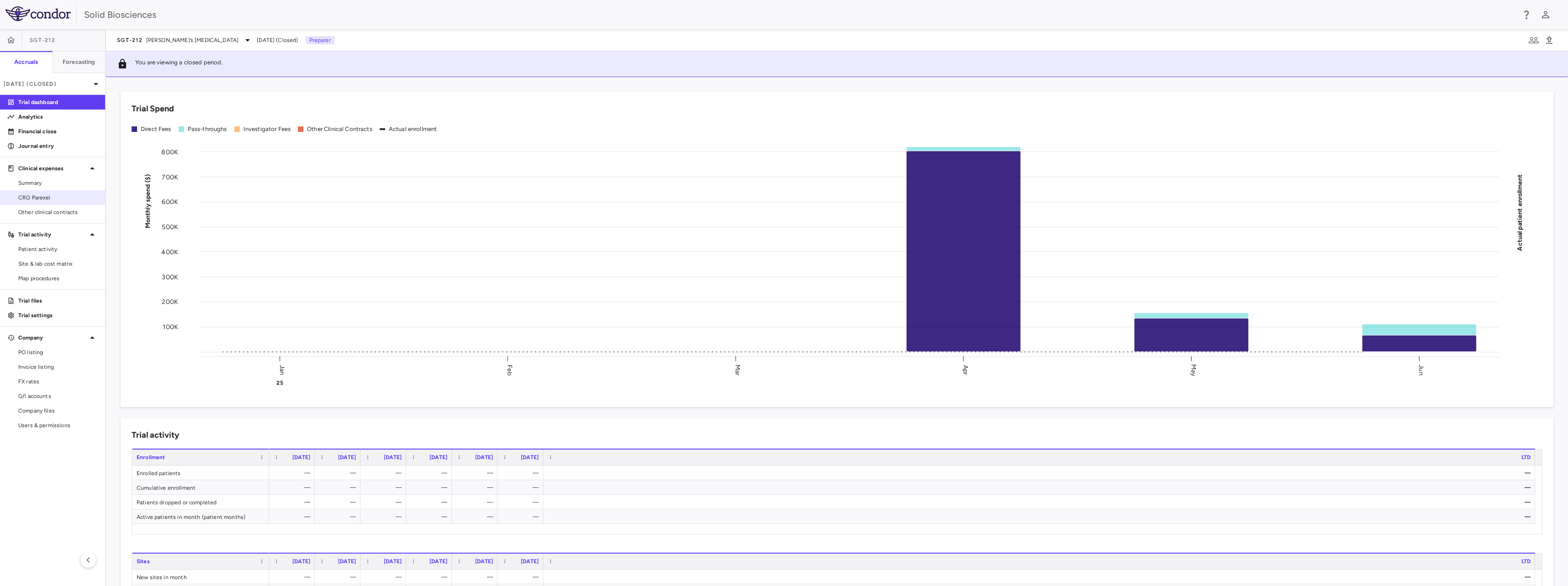
click at [31, 200] on span "CRO Parexel" at bounding box center [58, 197] width 80 height 8
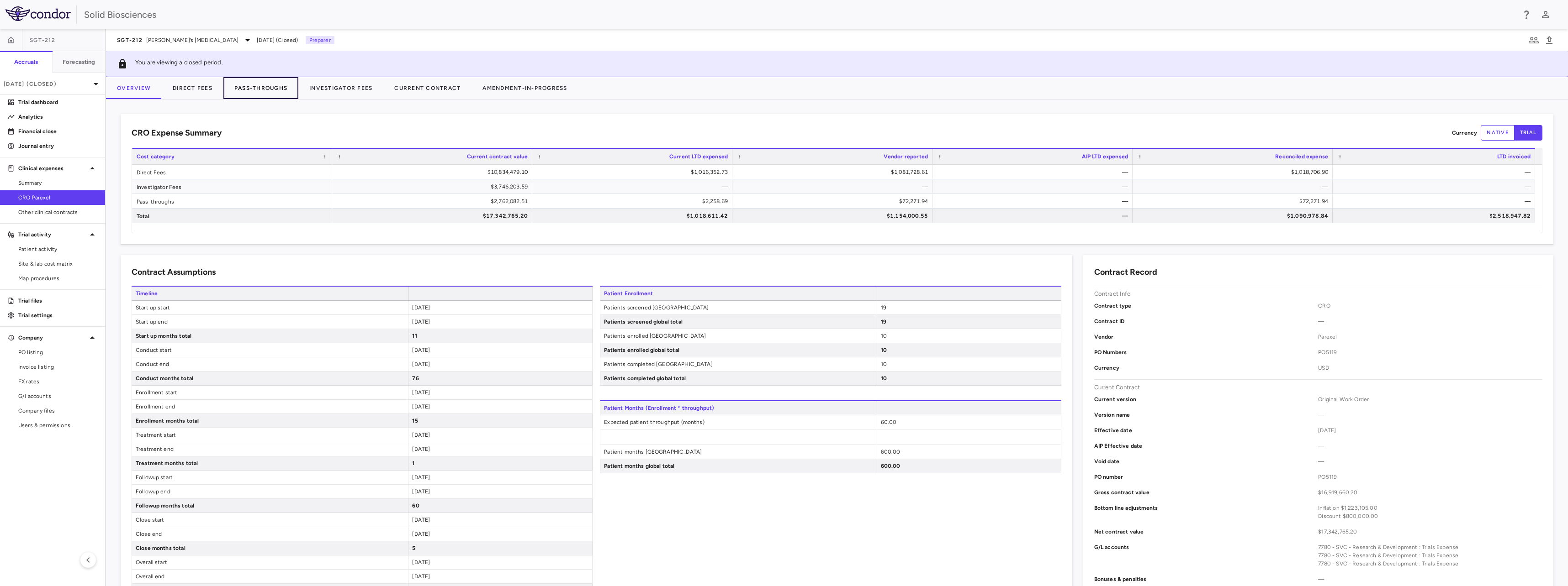
click at [263, 87] on button "Pass-Throughs" at bounding box center [261, 88] width 75 height 22
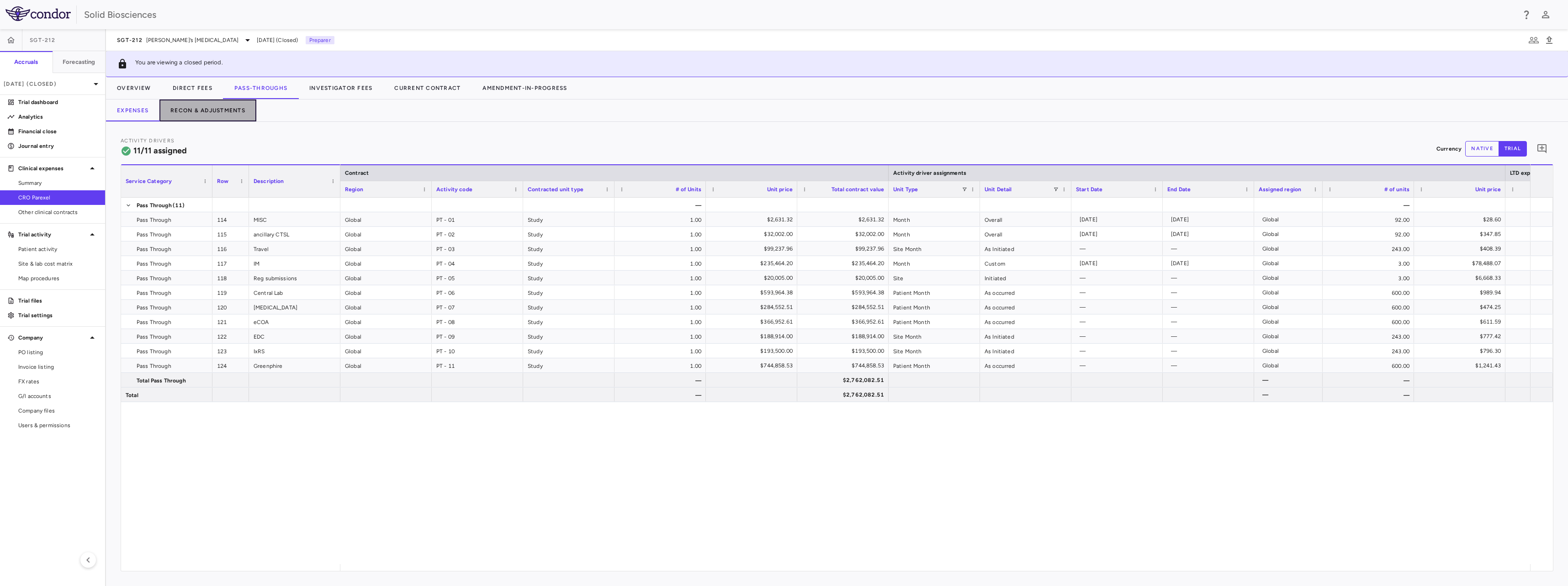
click at [203, 111] on button "Recon & Adjustments" at bounding box center [208, 111] width 97 height 22
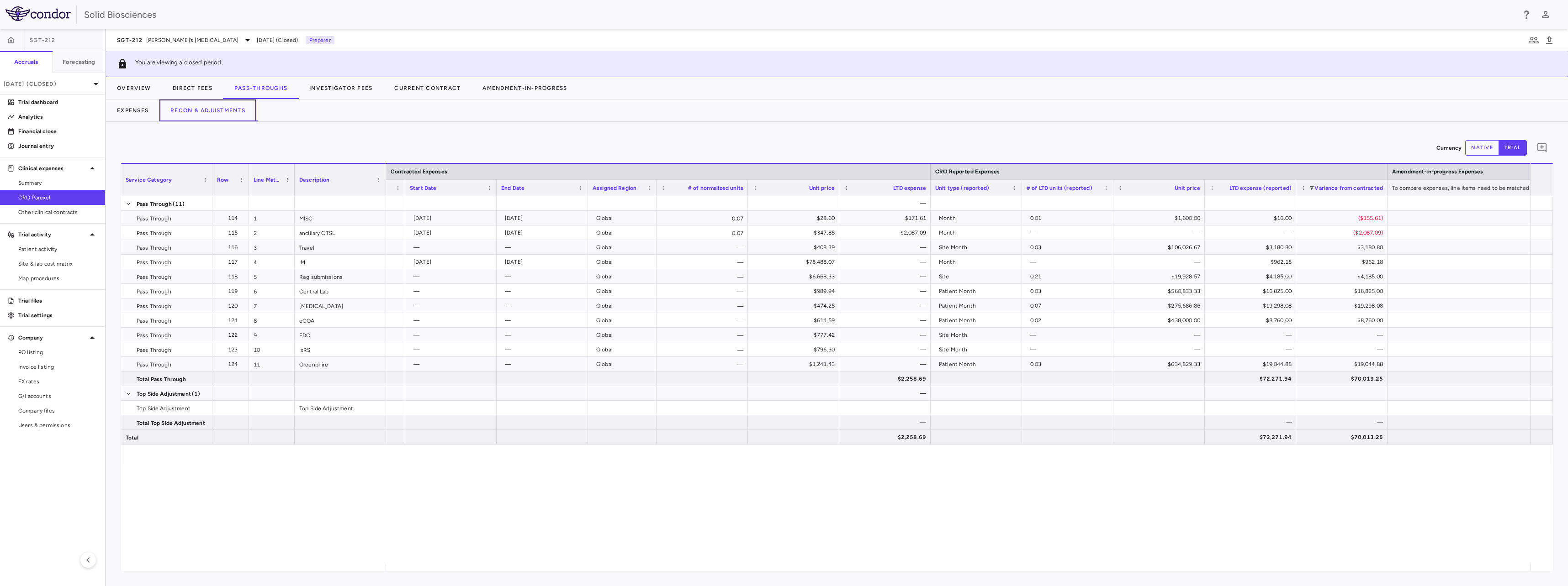
scroll to position [0, 920]
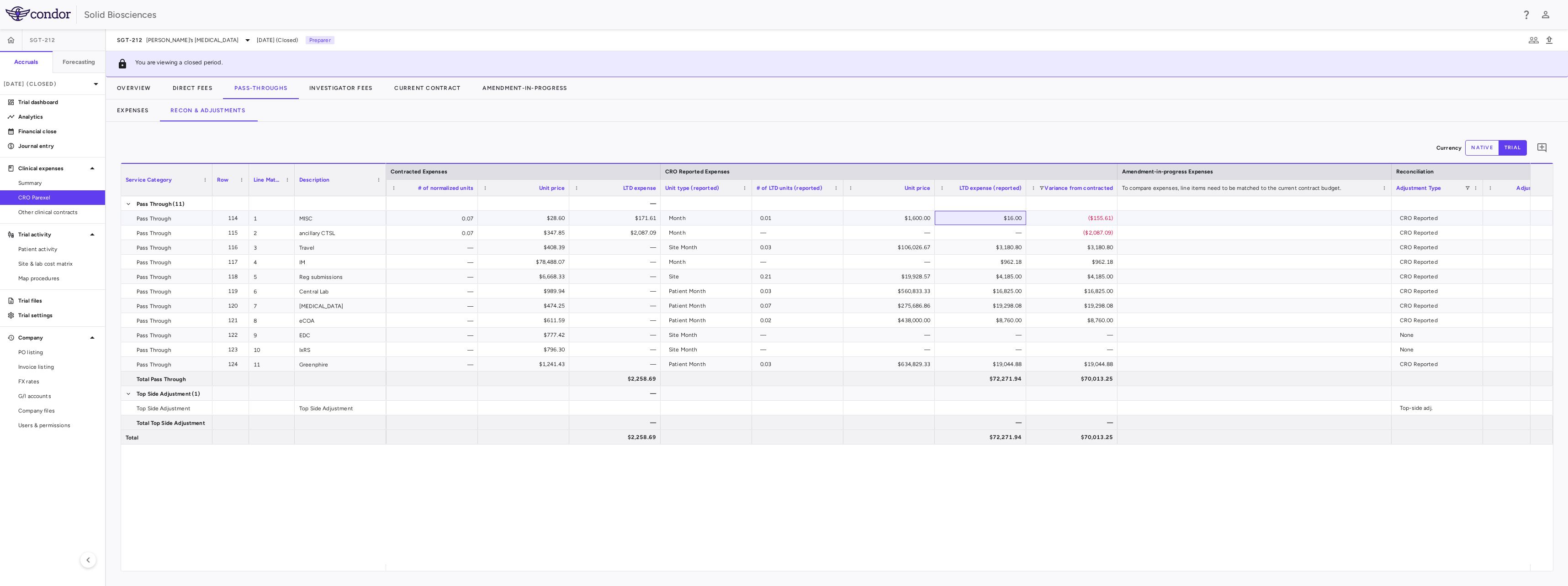
click at [748, 217] on div "$16.00" at bounding box center [983, 218] width 79 height 15
click at [748, 215] on div "$16.00" at bounding box center [983, 218] width 79 height 15
click at [257, 39] on span "[DATE] (Closed)" at bounding box center [277, 39] width 41 height 8
click at [53, 82] on p "[DATE] (Closed)" at bounding box center [47, 83] width 87 height 8
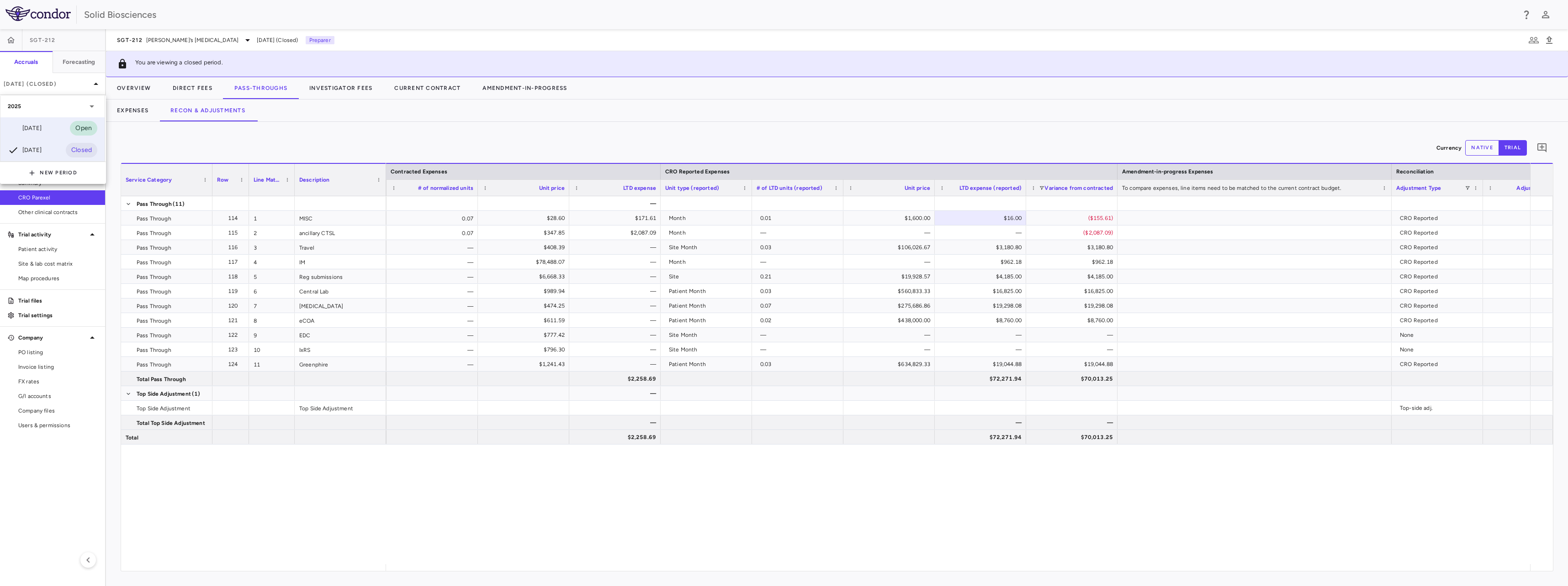
click at [41, 129] on div "[DATE]" at bounding box center [24, 128] width 34 height 11
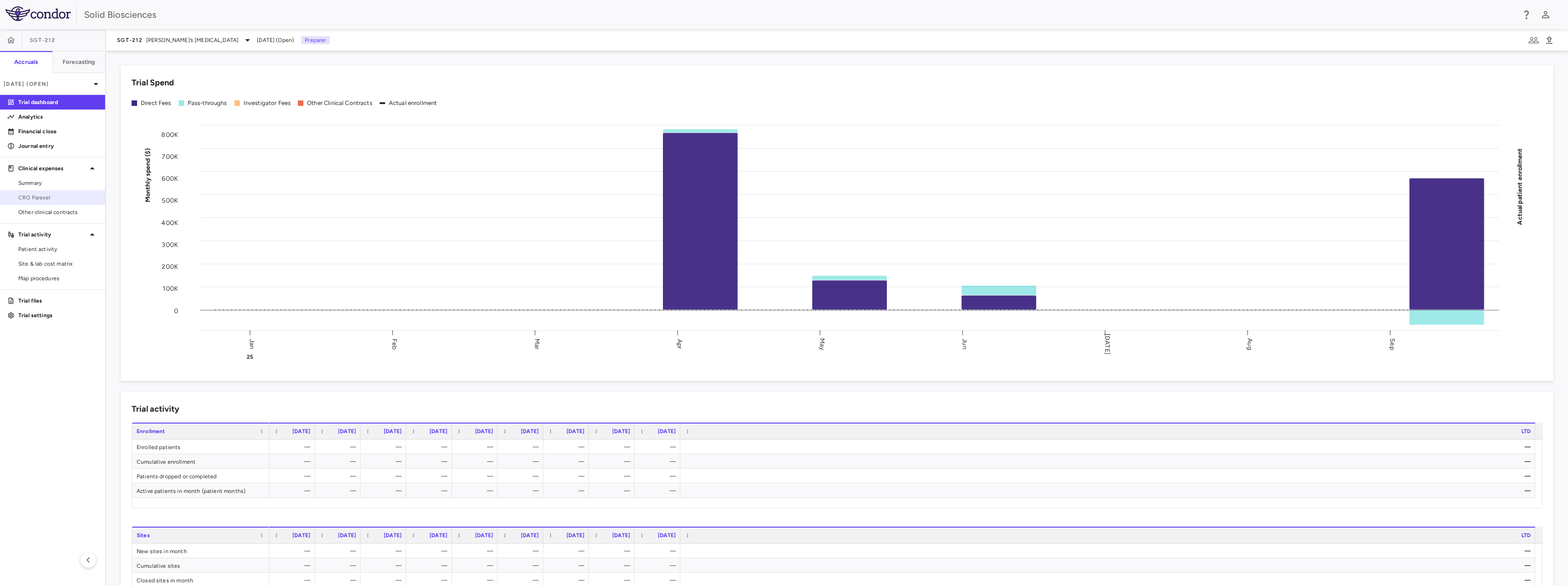
click at [44, 195] on span "CRO Parexel" at bounding box center [58, 197] width 80 height 8
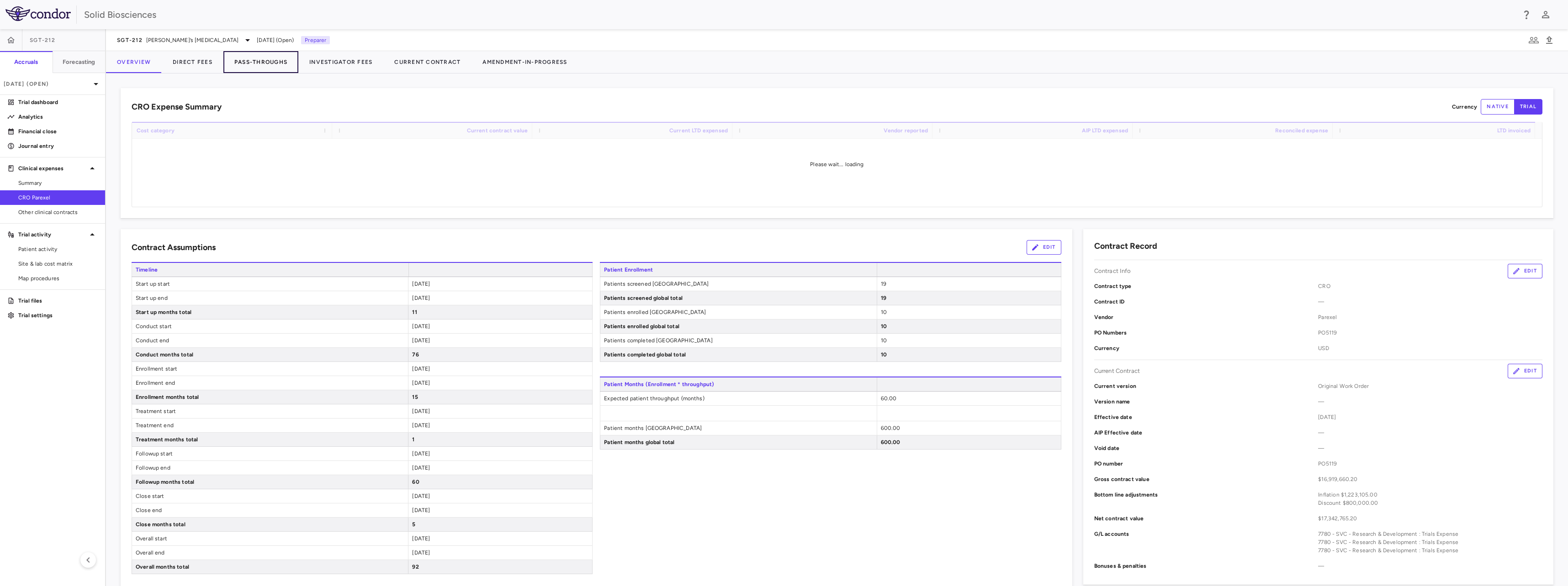
click at [259, 63] on button "Pass-Throughs" at bounding box center [261, 62] width 75 height 22
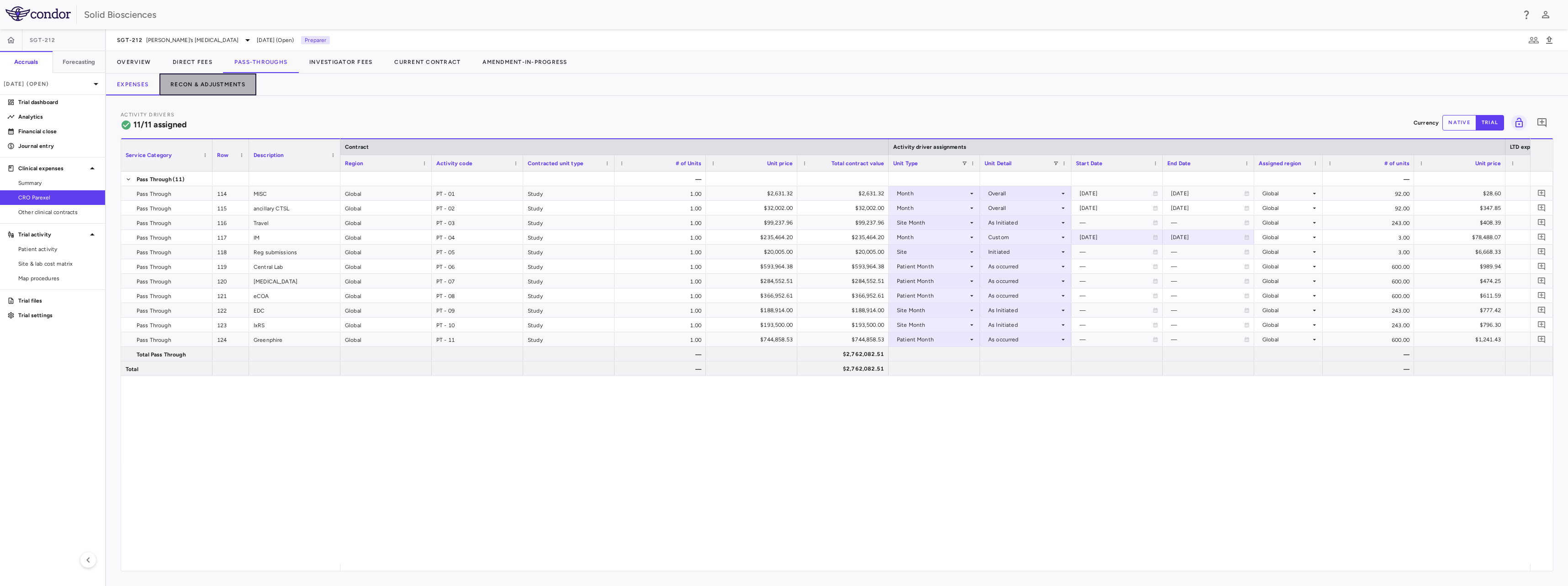
click at [202, 82] on button "Recon & Adjustments" at bounding box center [208, 84] width 97 height 22
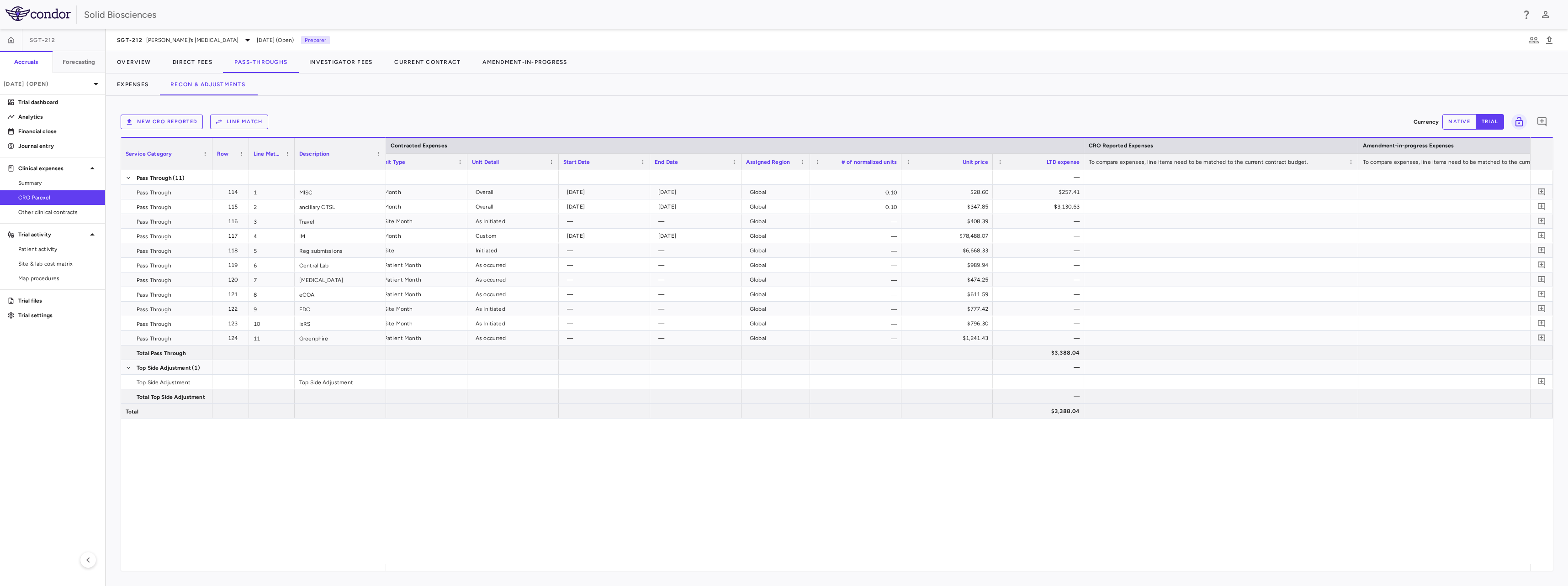
drag, startPoint x: 1124, startPoint y: 571, endPoint x: 1321, endPoint y: 549, distance: 198.2
click at [748, 549] on div "Service Category Drag here to set column labels Service Category Row 1" at bounding box center [837, 354] width 1433 height 435
drag, startPoint x: 1262, startPoint y: 563, endPoint x: 1303, endPoint y: 563, distance: 41.0
click at [748, 563] on div "— $2,631.32 Month Overall 2025-01-01 2032-08-31 Global 0.10 $28.60 $257.41 $32,…" at bounding box center [958, 368] width 1144 height 394
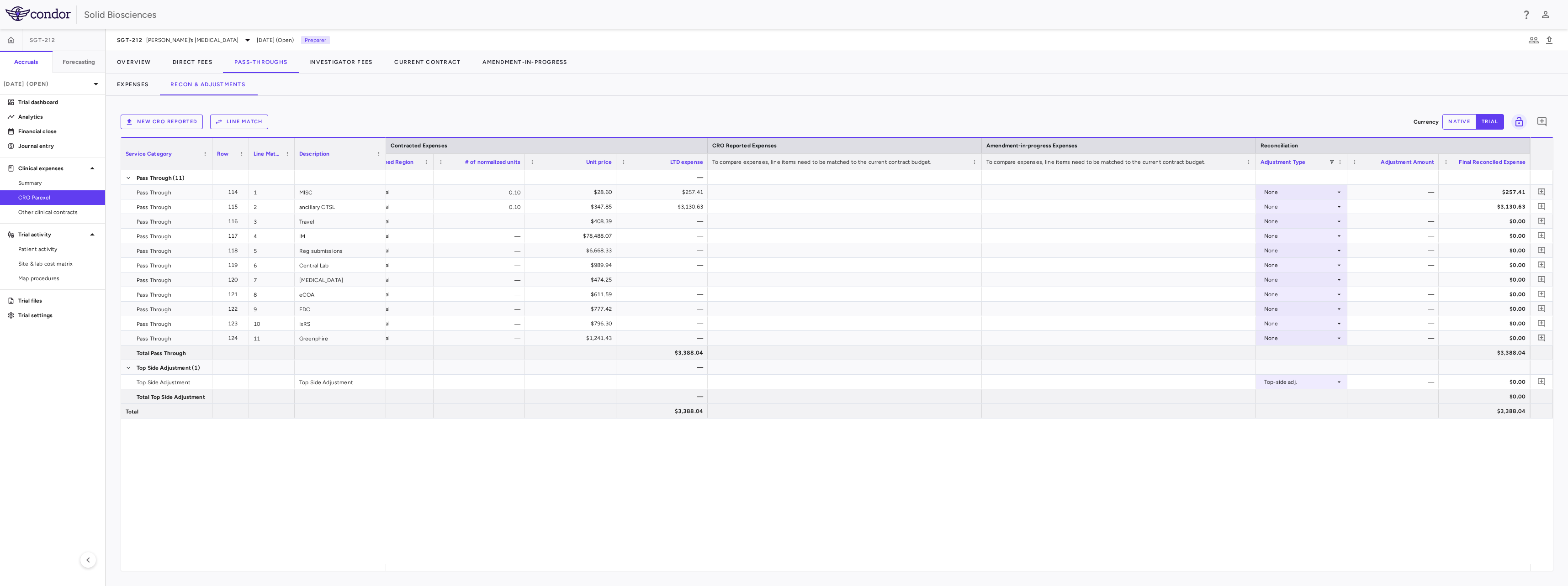
click at [406, 484] on div "— 2032-08-31 Global 0.10 $28.60 $257.41 None — $257.41 2032-08-31 Global 0.10 $…" at bounding box center [958, 368] width 1144 height 394
click at [573, 459] on div "— 2032-08-31 Global 0.10 $28.60 $257.41 None — $257.41 2032-08-31 Global 0.10 $…" at bounding box center [958, 368] width 1144 height 394
click at [51, 131] on p "Financial close" at bounding box center [58, 131] width 80 height 8
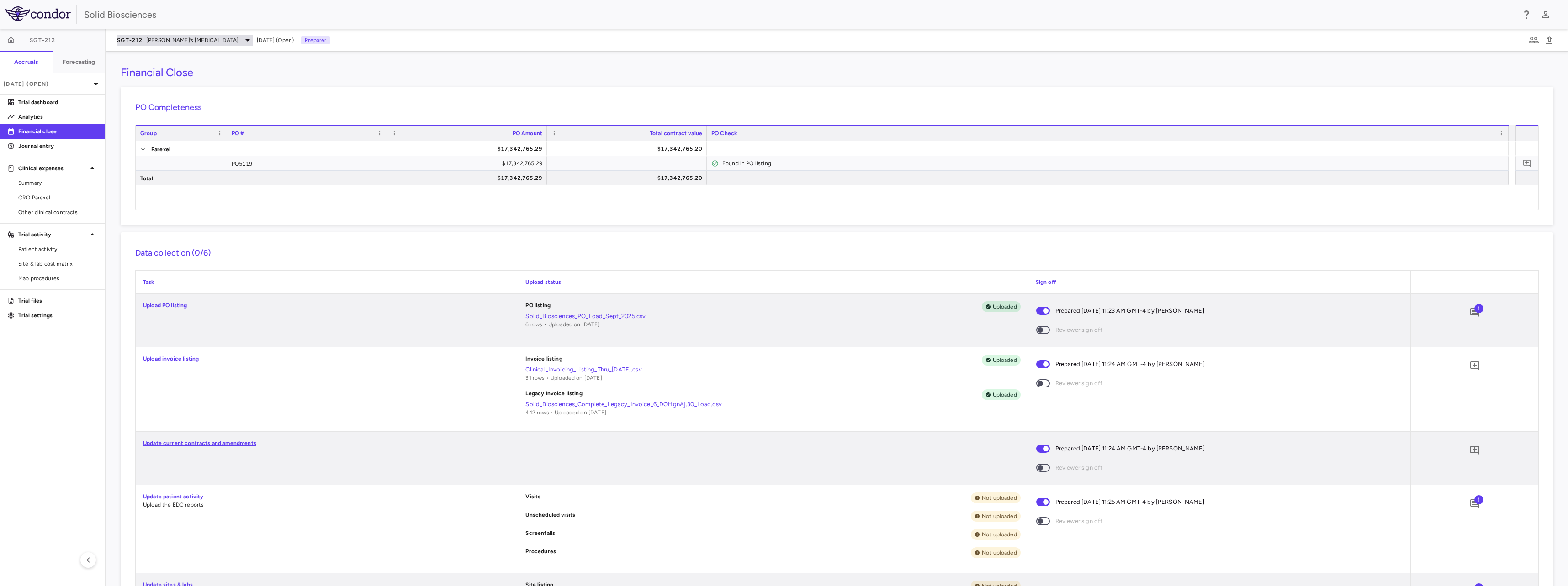
click at [172, 40] on span "Friedreich’s ataxia" at bounding box center [192, 39] width 93 height 8
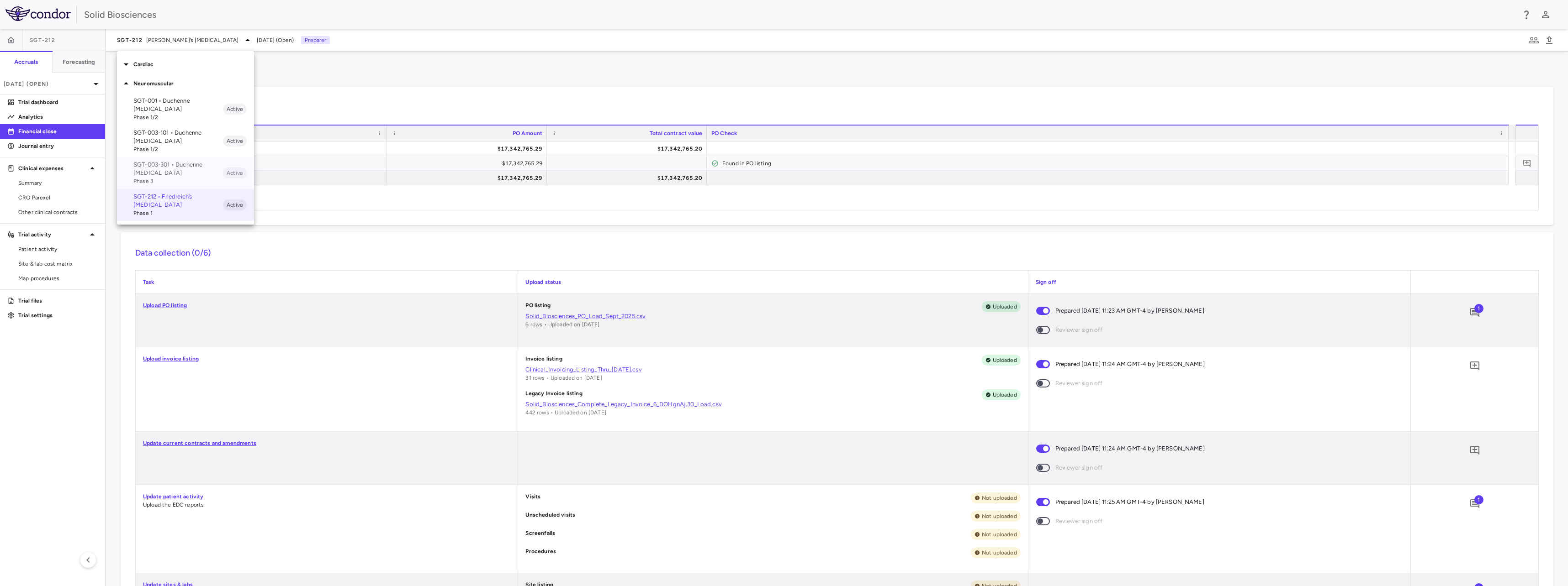
click at [178, 168] on p "SGT-003-301 • Duchenne muscular dystrophy" at bounding box center [178, 169] width 90 height 17
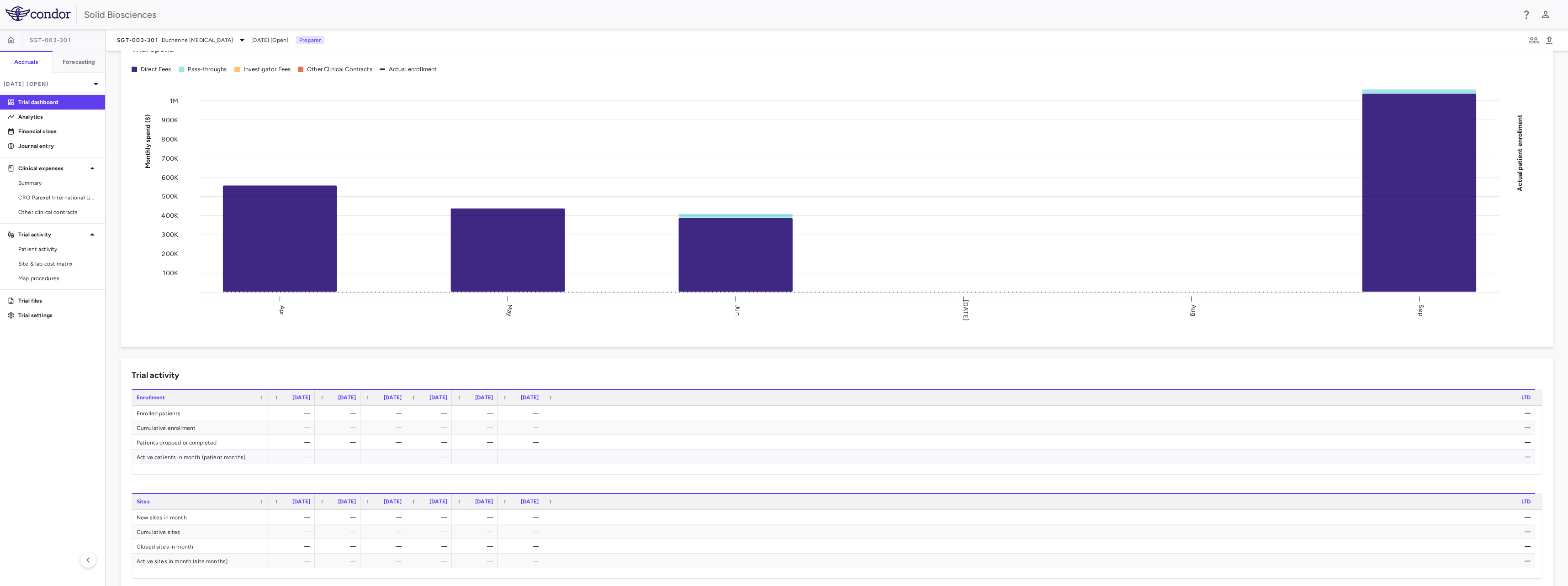
scroll to position [46, 0]
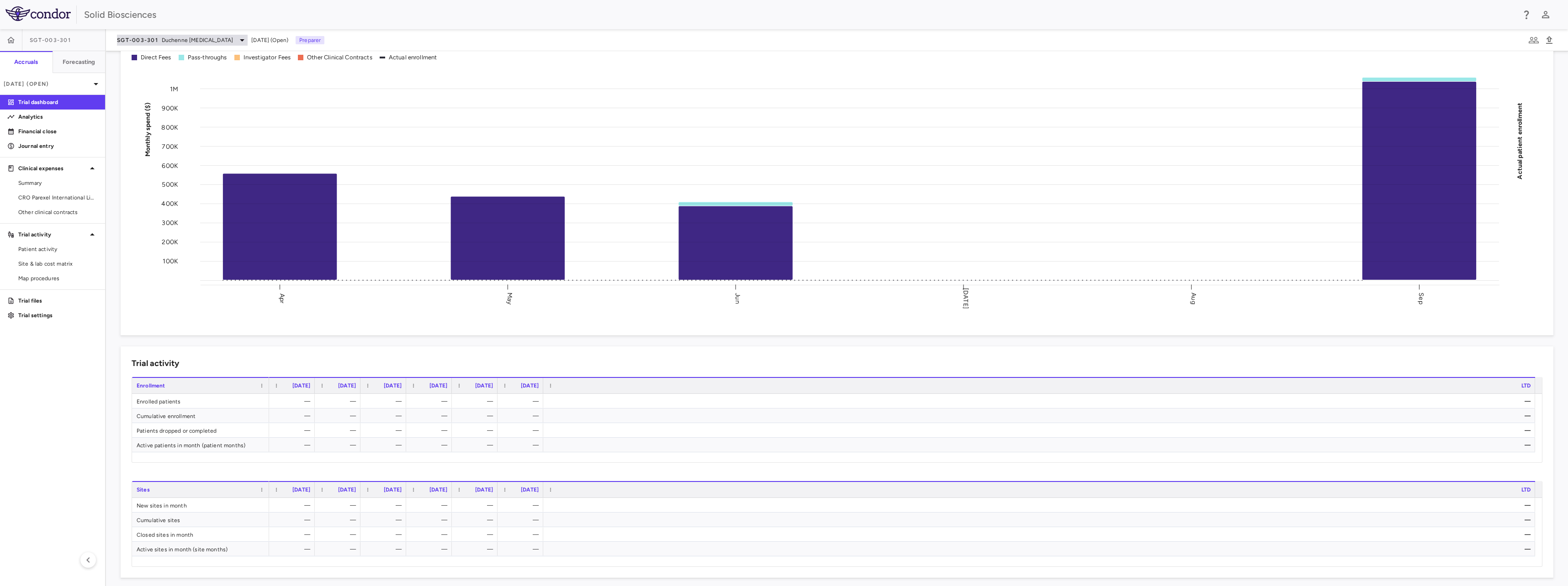
click at [241, 41] on icon at bounding box center [242, 40] width 11 height 11
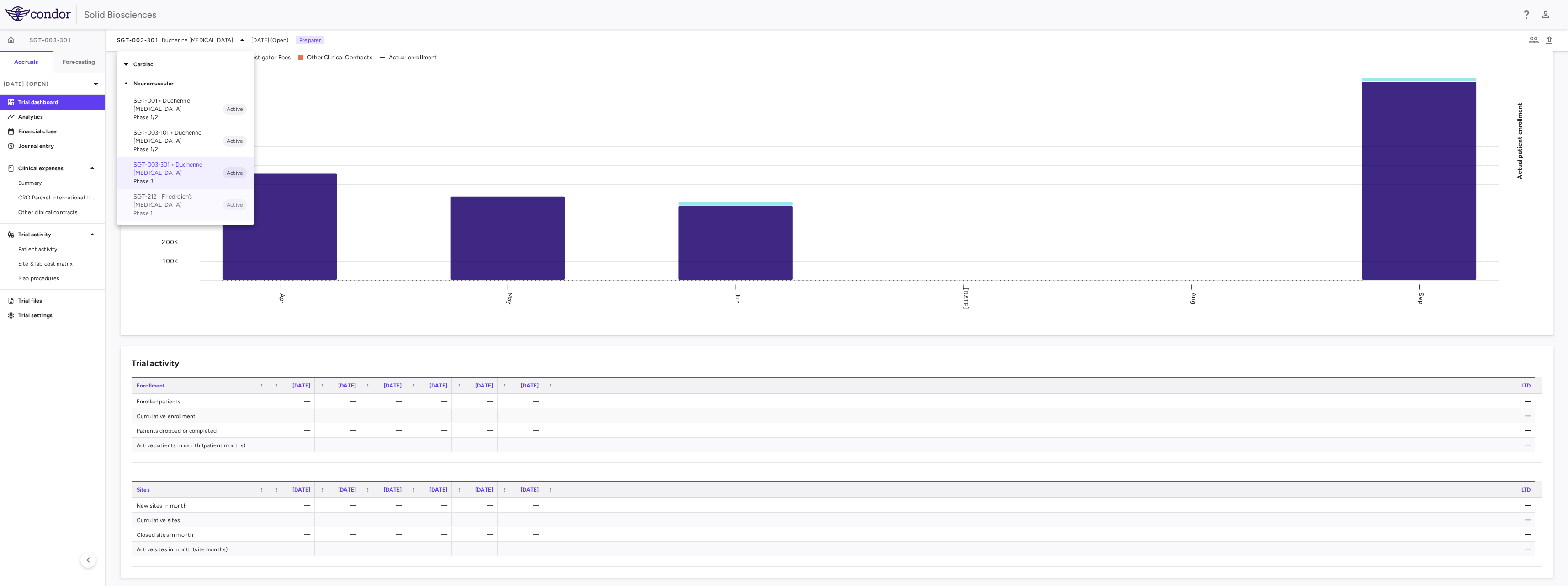
click at [163, 209] on span "Phase 1" at bounding box center [178, 213] width 90 height 8
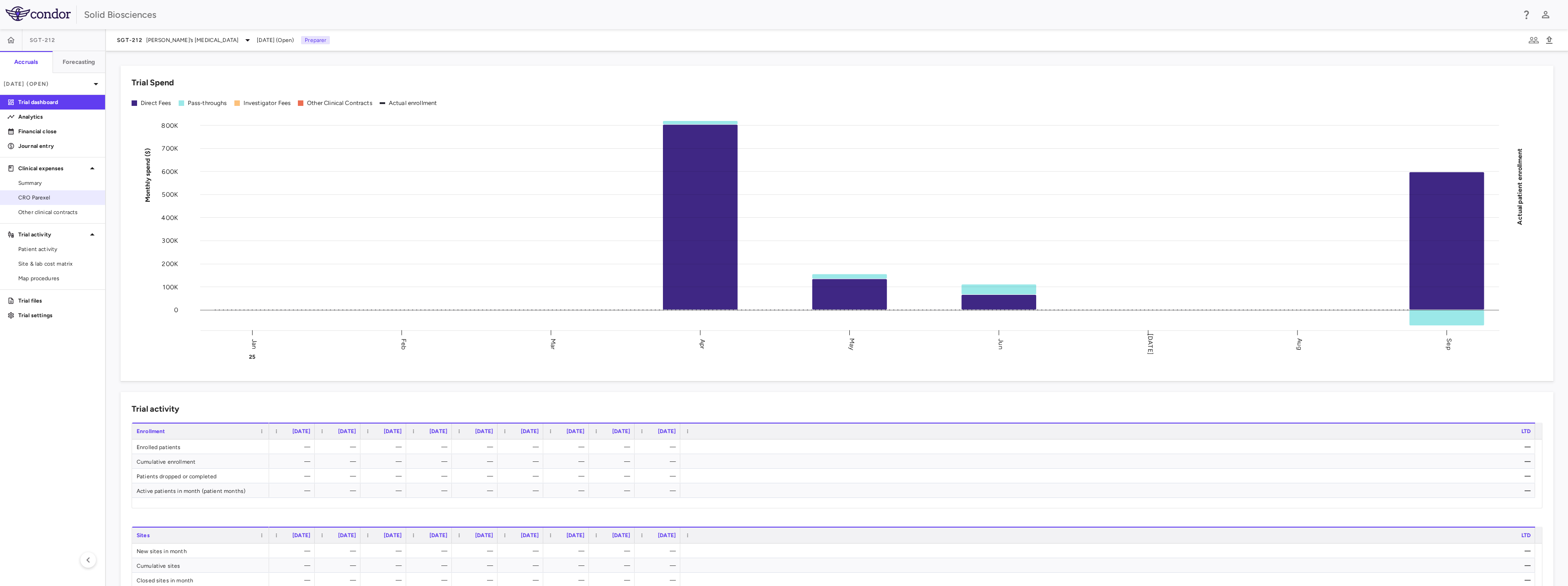
click at [47, 198] on span "CRO Parexel" at bounding box center [58, 197] width 80 height 8
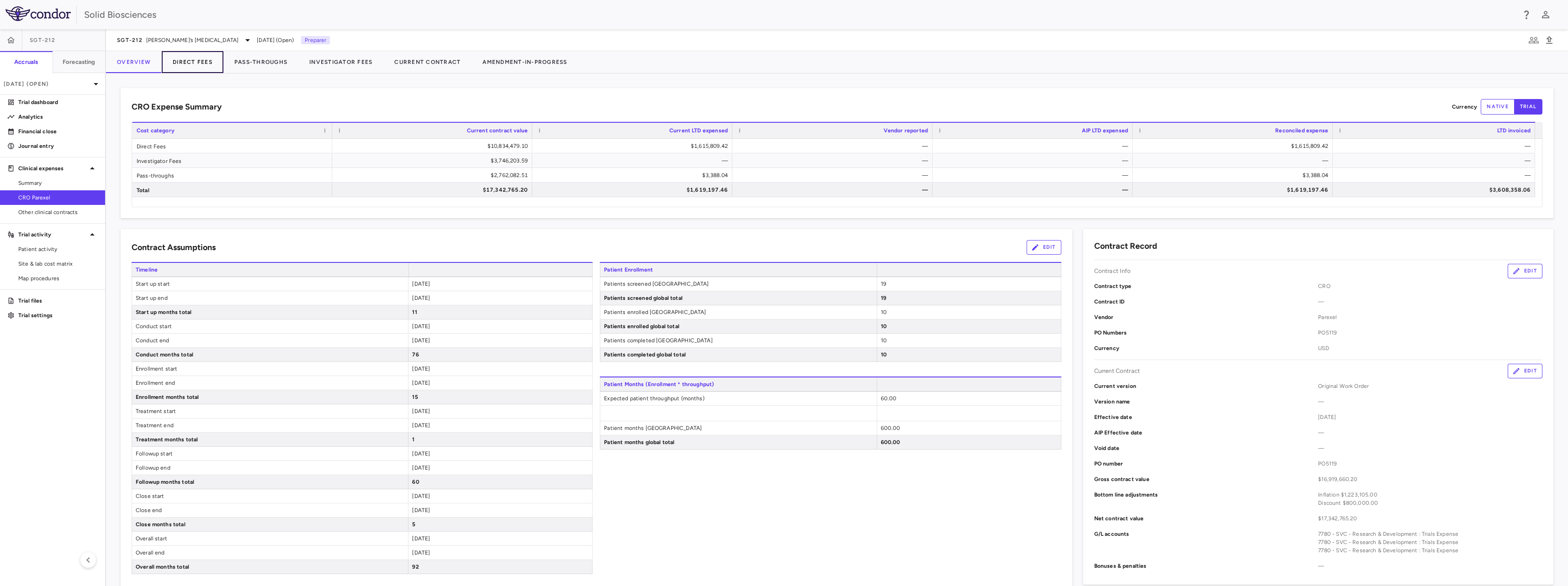
click at [195, 65] on button "Direct Fees" at bounding box center [192, 62] width 61 height 22
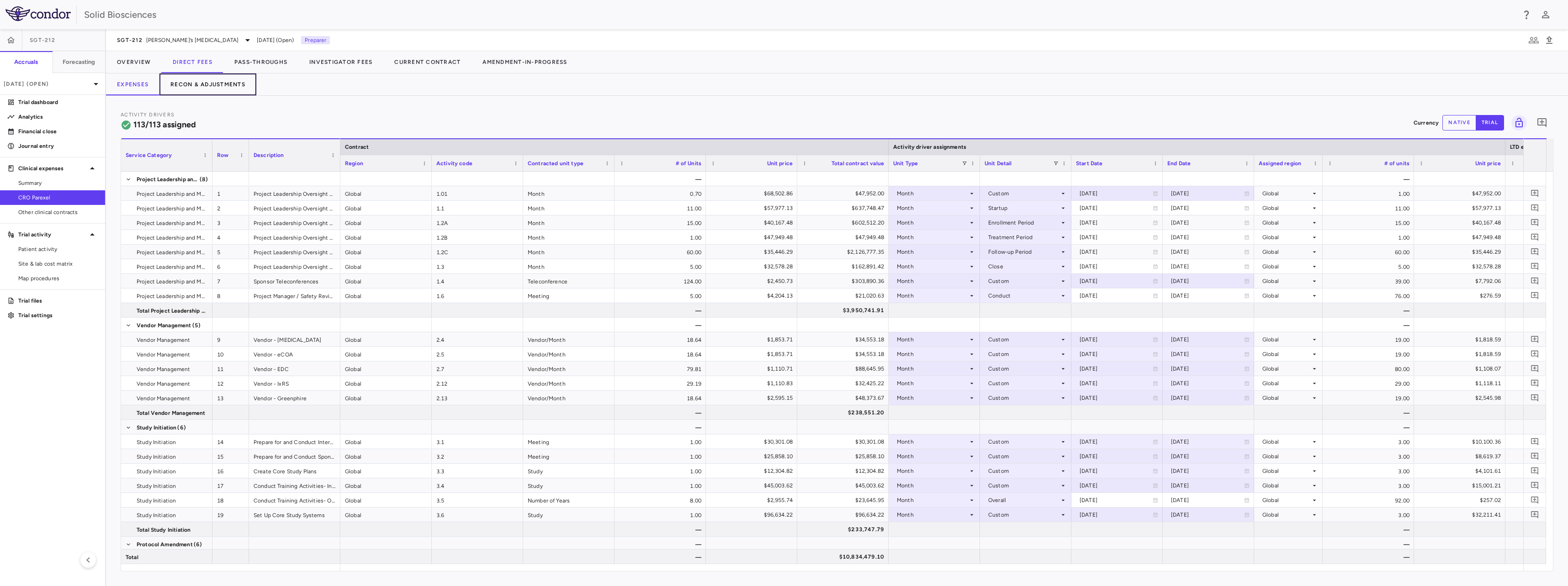
click at [203, 83] on button "Recon & Adjustments" at bounding box center [208, 84] width 97 height 22
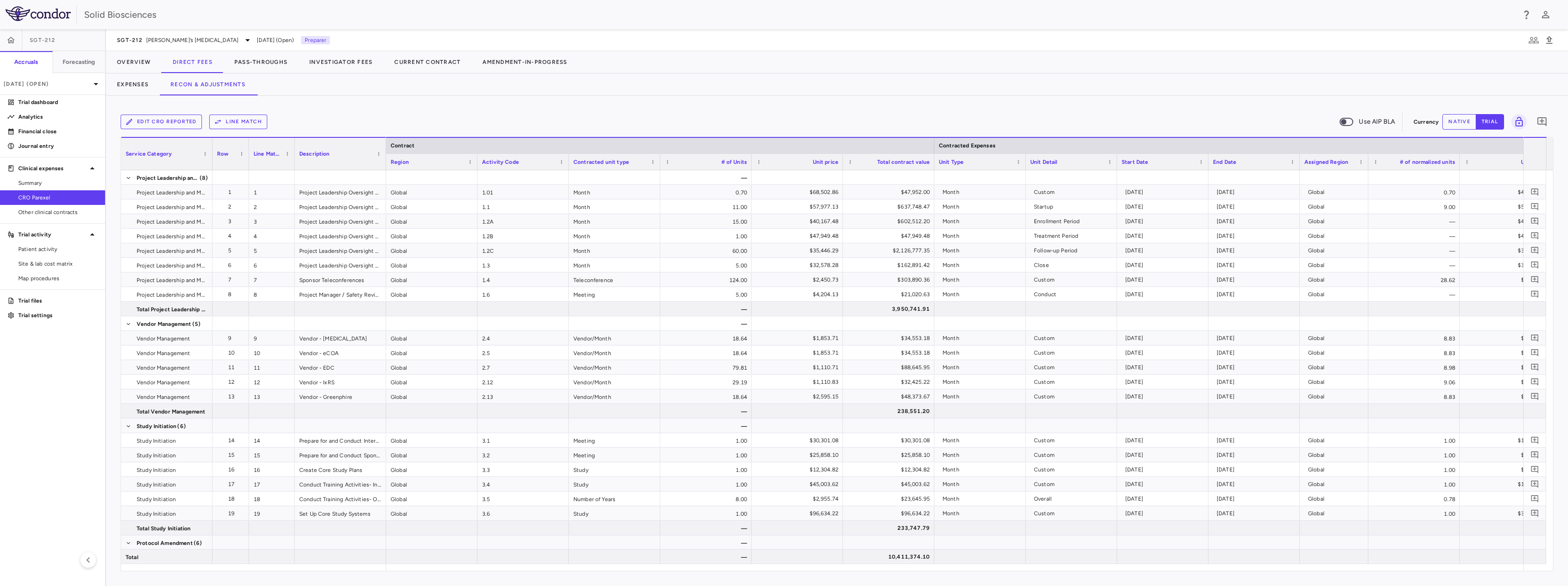
click at [183, 118] on button "Edit CRO reported" at bounding box center [161, 122] width 82 height 15
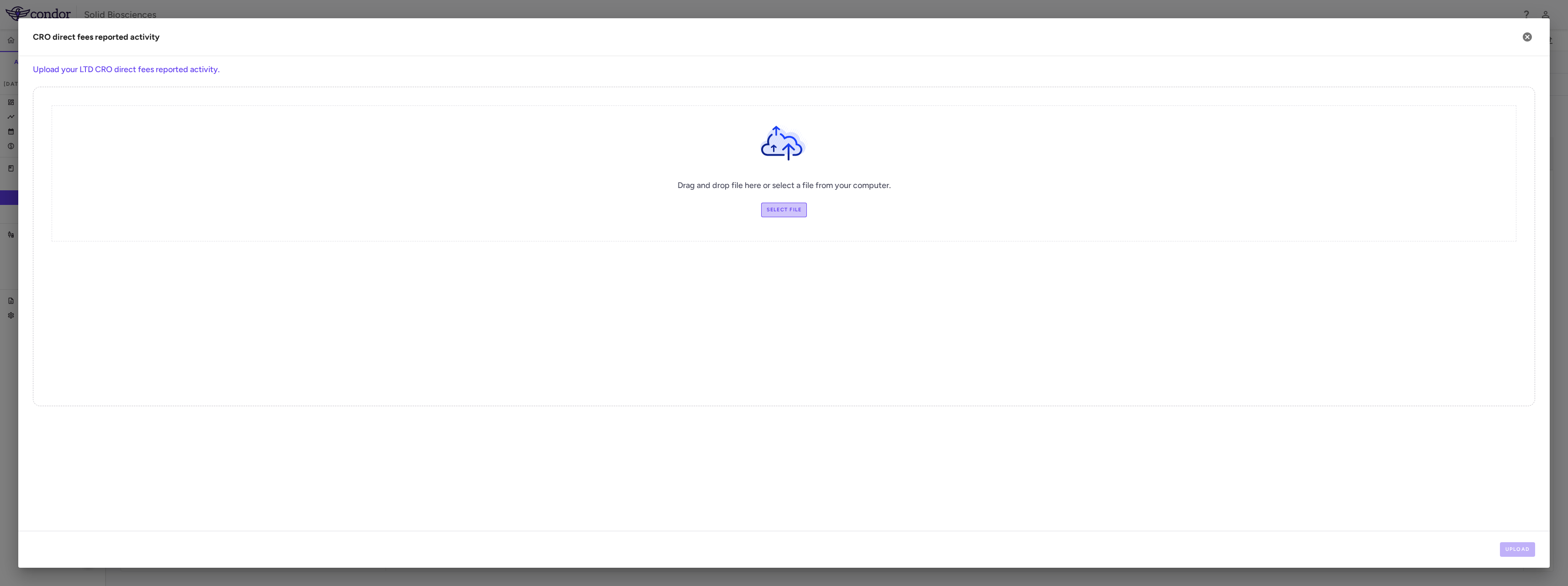
click at [748, 212] on label "Select file" at bounding box center [784, 210] width 46 height 15
click at [0, 0] on input "Select file" at bounding box center [0, 0] width 0 height 0
click at [748, 550] on button "Upload" at bounding box center [1518, 550] width 36 height 15
click at [748, 551] on button "Next" at bounding box center [1520, 550] width 29 height 15
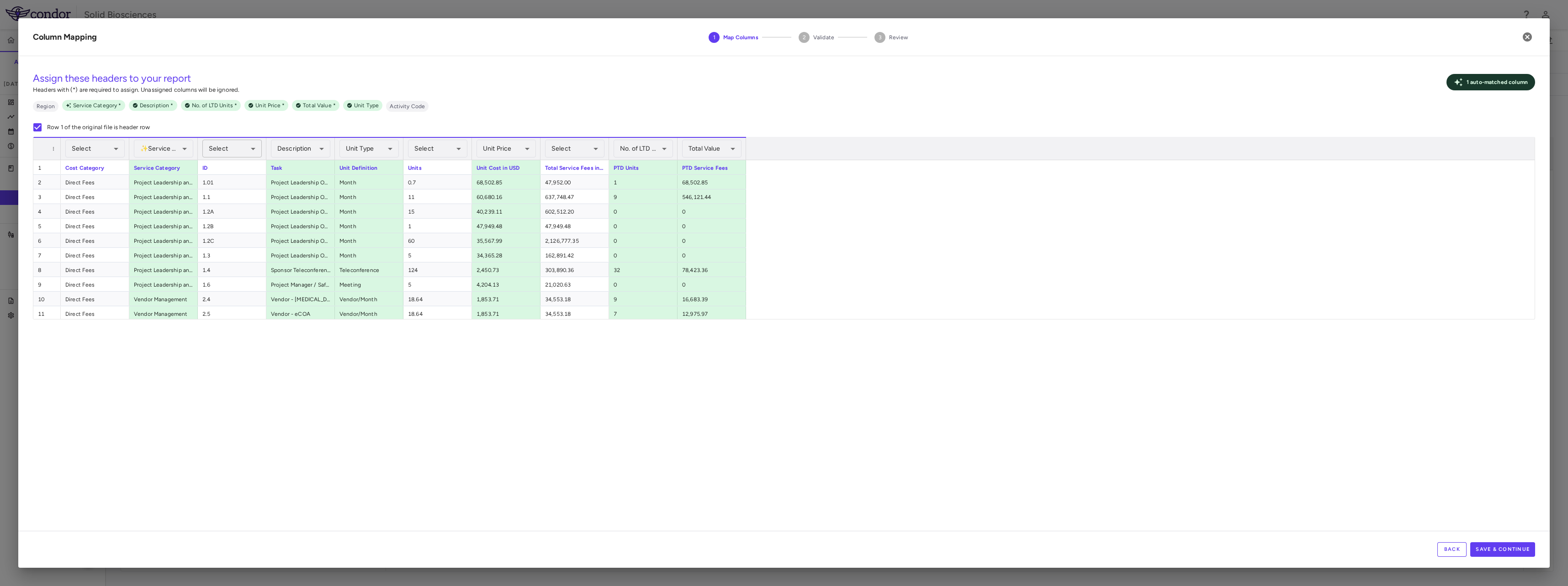
click at [250, 148] on div "Select" at bounding box center [232, 148] width 60 height 17
click at [209, 296] on li "Activity Code" at bounding box center [231, 293] width 115 height 14
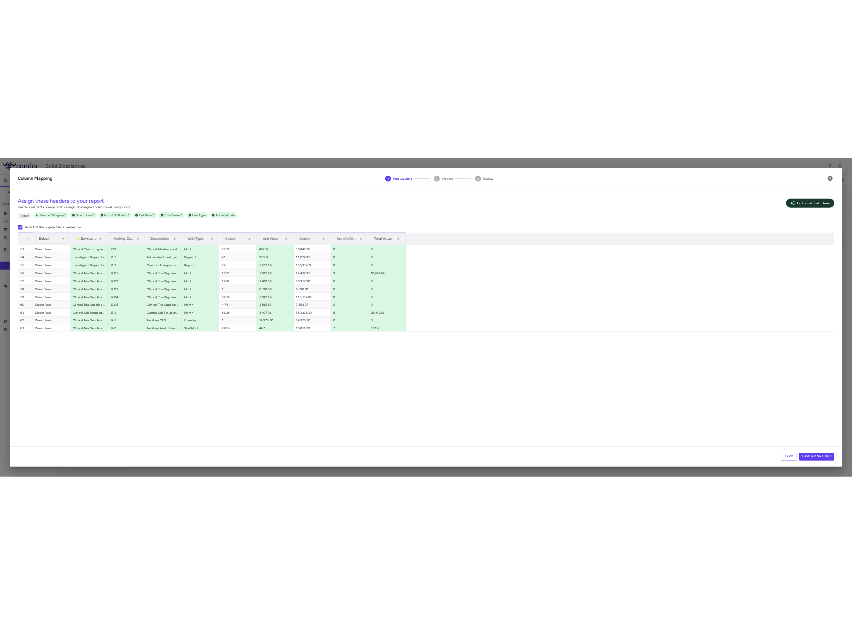
scroll to position [1659, 0]
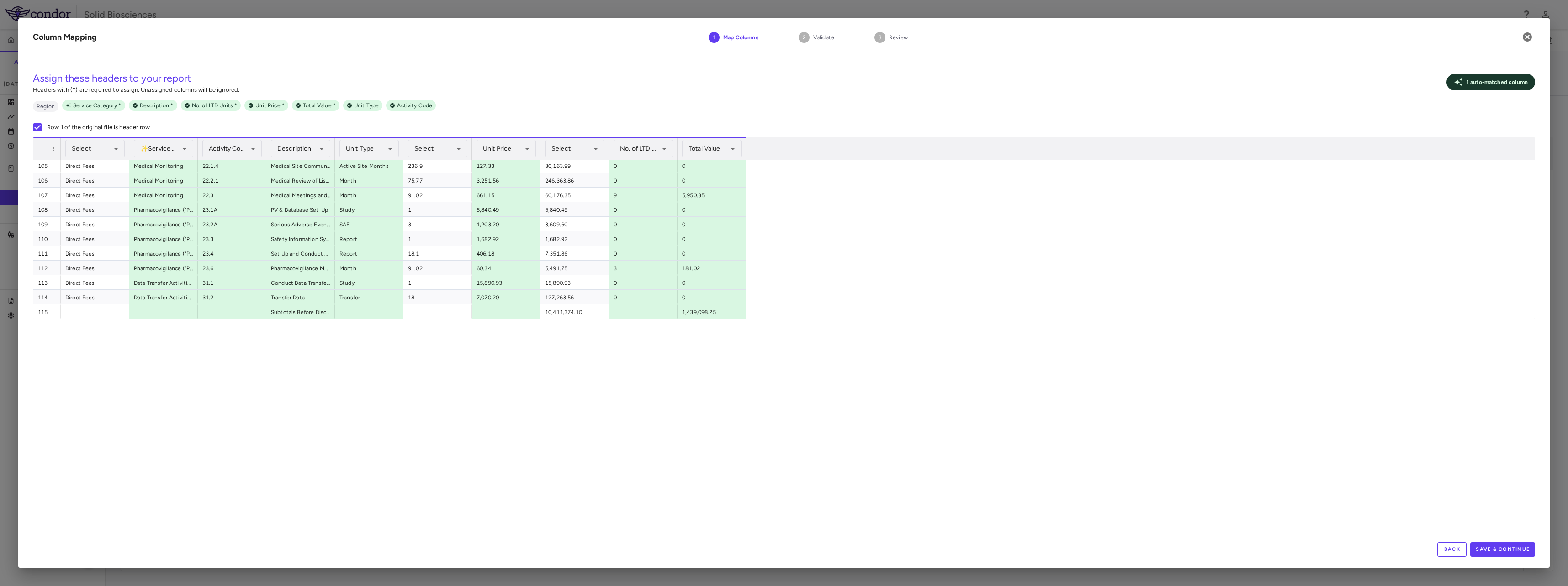
click at [748, 550] on button "Back" at bounding box center [1452, 550] width 29 height 15
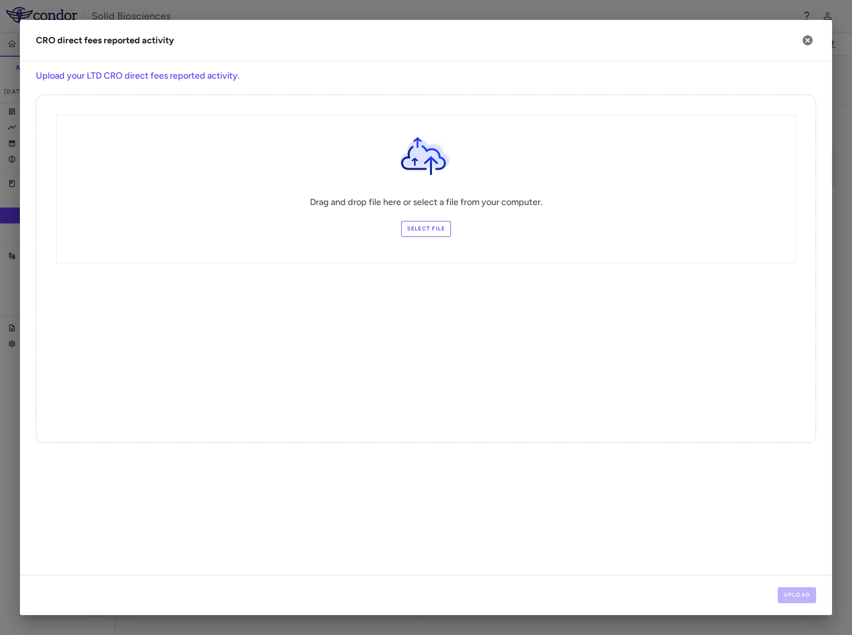
click at [427, 227] on label "Select file" at bounding box center [426, 229] width 50 height 16
click at [0, 0] on input "Select file" at bounding box center [0, 0] width 0 height 0
